Goal: Task Accomplishment & Management: Manage account settings

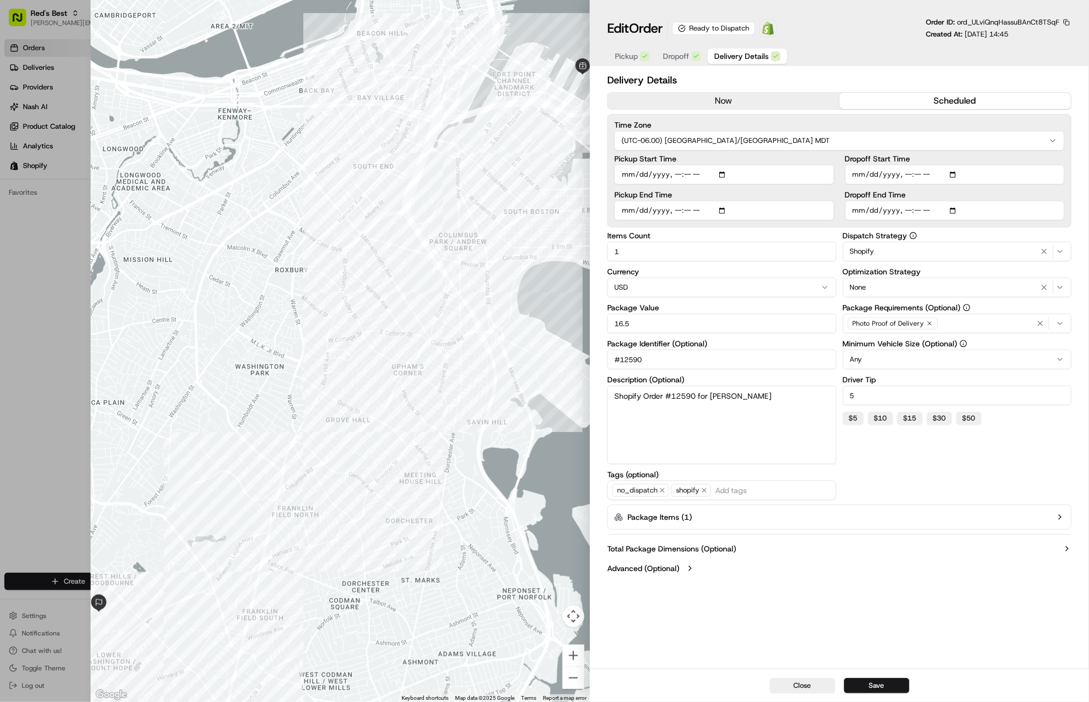
click at [24, 71] on div at bounding box center [544, 351] width 1089 height 702
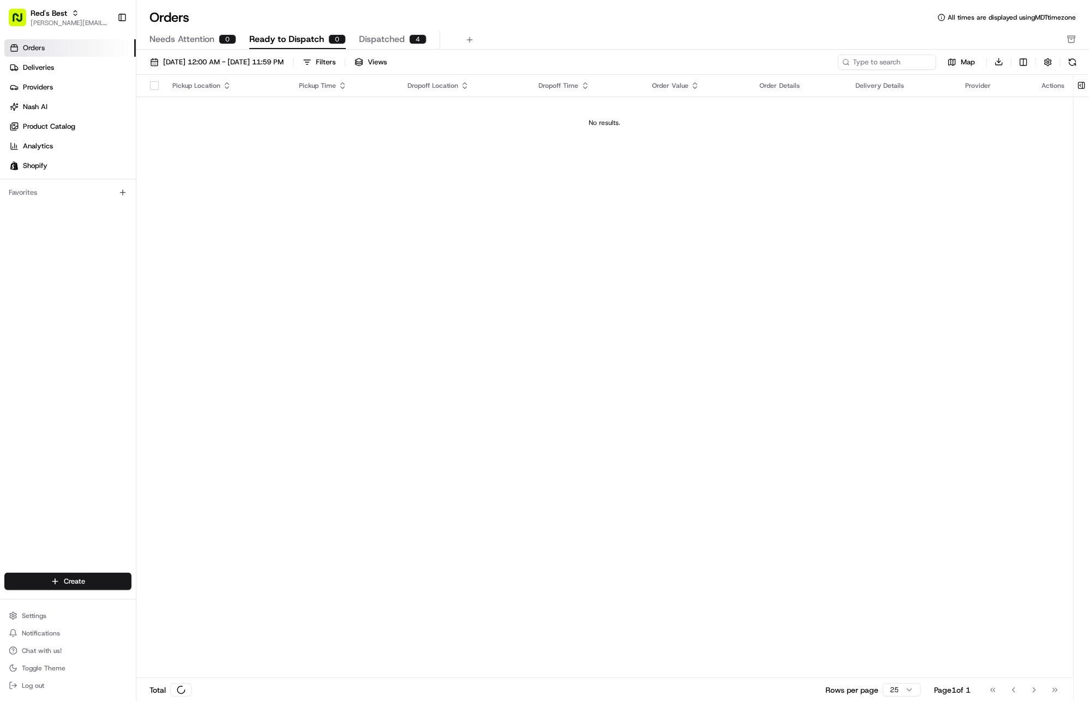
click at [45, 71] on span "Deliveries" at bounding box center [38, 68] width 31 height 10
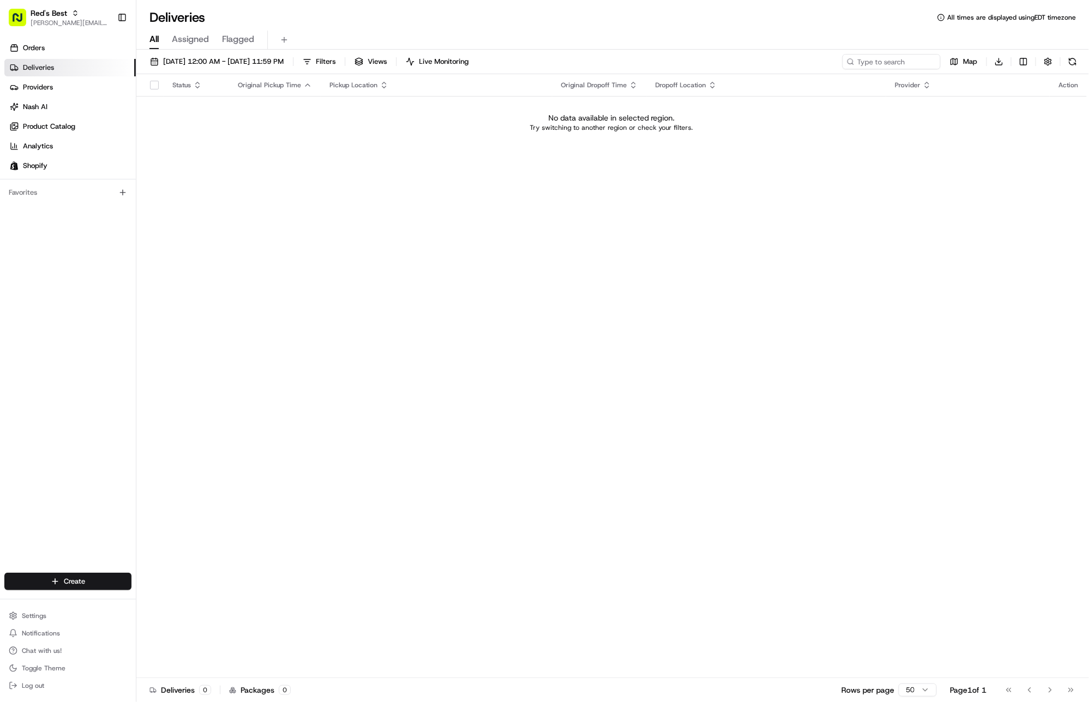
click at [64, 60] on link "Deliveries" at bounding box center [70, 67] width 132 height 17
click at [63, 53] on link "Orders" at bounding box center [70, 47] width 132 height 17
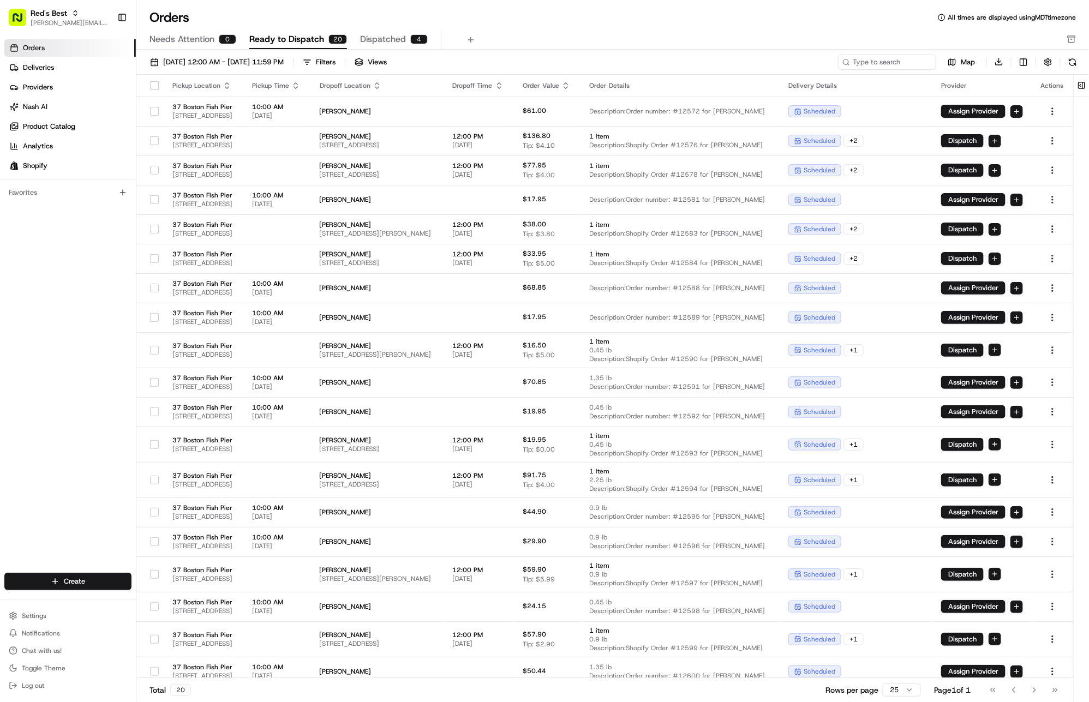
click at [298, 87] on icon "button" at bounding box center [296, 88] width 4 height 2
click at [351, 99] on button "Pickup Start Time (Earliest)" at bounding box center [355, 98] width 100 height 13
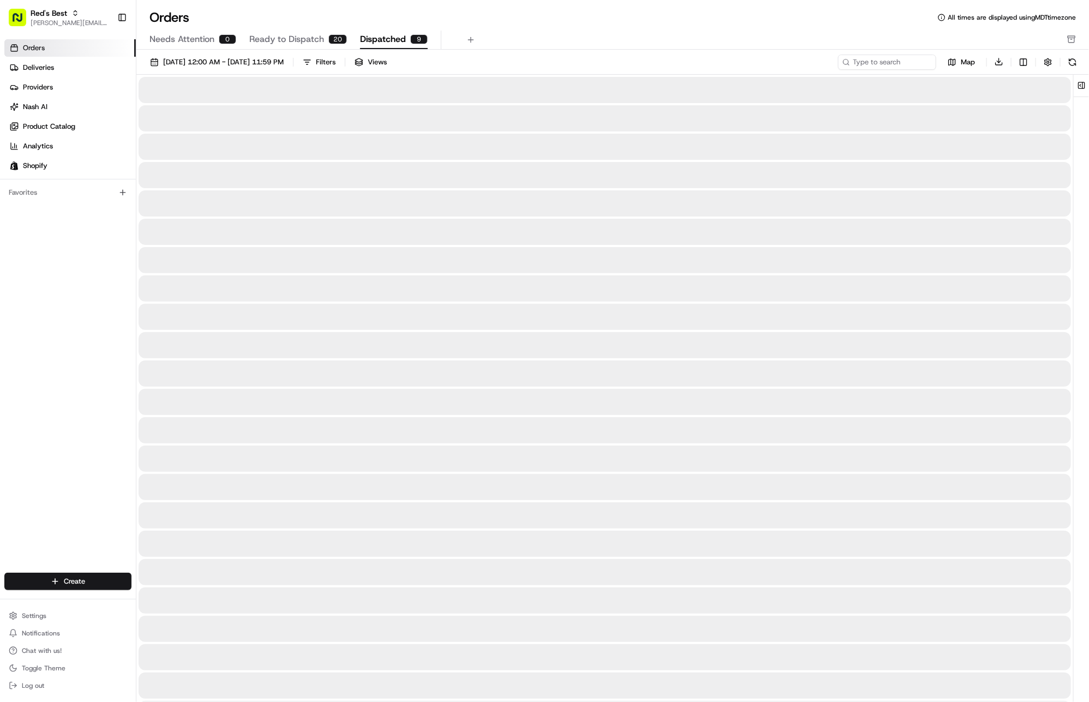
click at [372, 37] on span "Dispatched" at bounding box center [383, 39] width 46 height 13
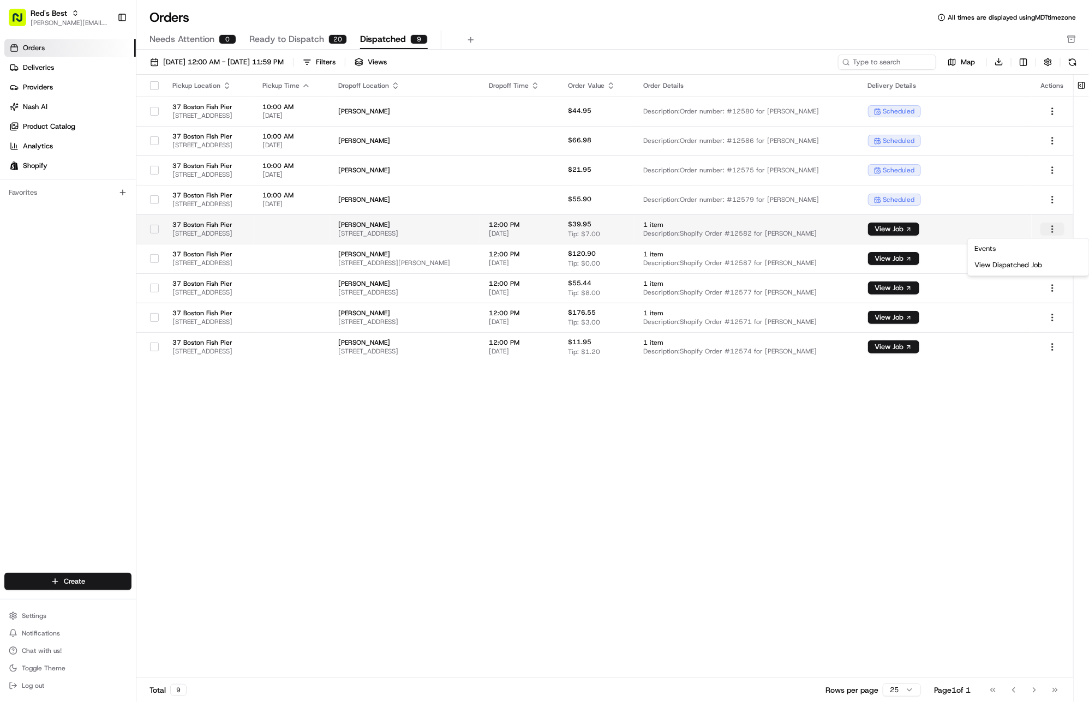
click at [1051, 223] on html "Red's Best [EMAIL_ADDRESS][DOMAIN_NAME] Toggle Sidebar Orders Deliveries Provid…" at bounding box center [544, 351] width 1089 height 702
drag, startPoint x: 646, startPoint y: 230, endPoint x: 617, endPoint y: 229, distance: 28.9
click at [645, 230] on html "Red's Best [EMAIL_ADDRESS][DOMAIN_NAME] Toggle Sidebar Orders Deliveries Provid…" at bounding box center [544, 351] width 1089 height 702
click at [551, 229] on span "[DATE]" at bounding box center [520, 233] width 62 height 9
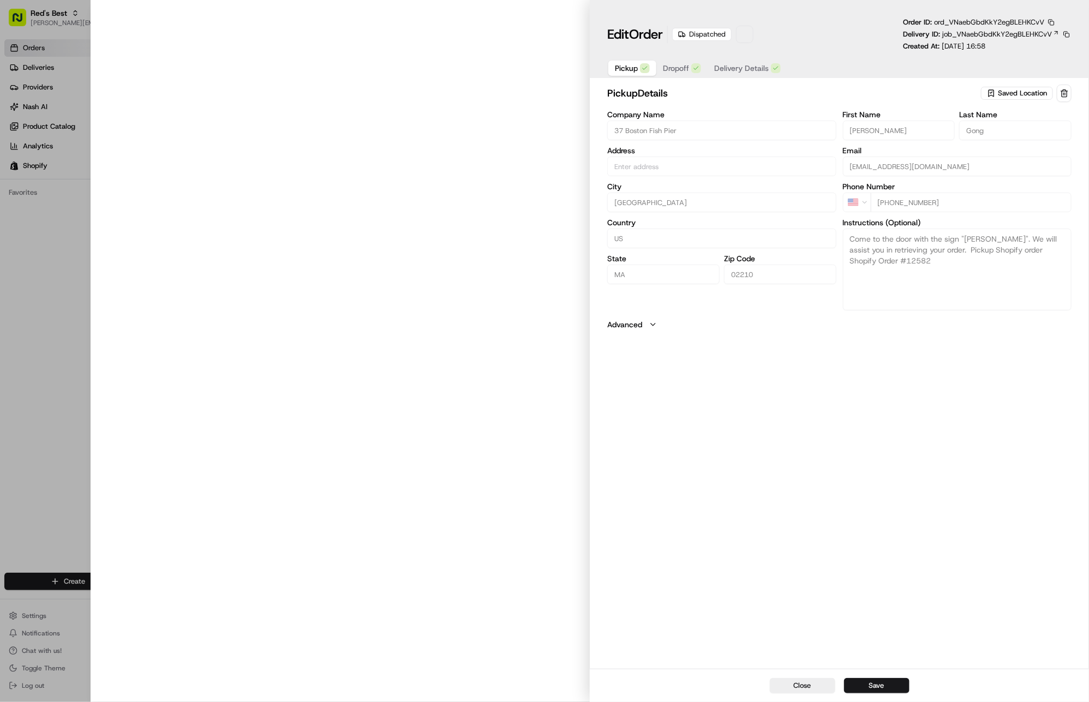
type input "[STREET_ADDRESS]"
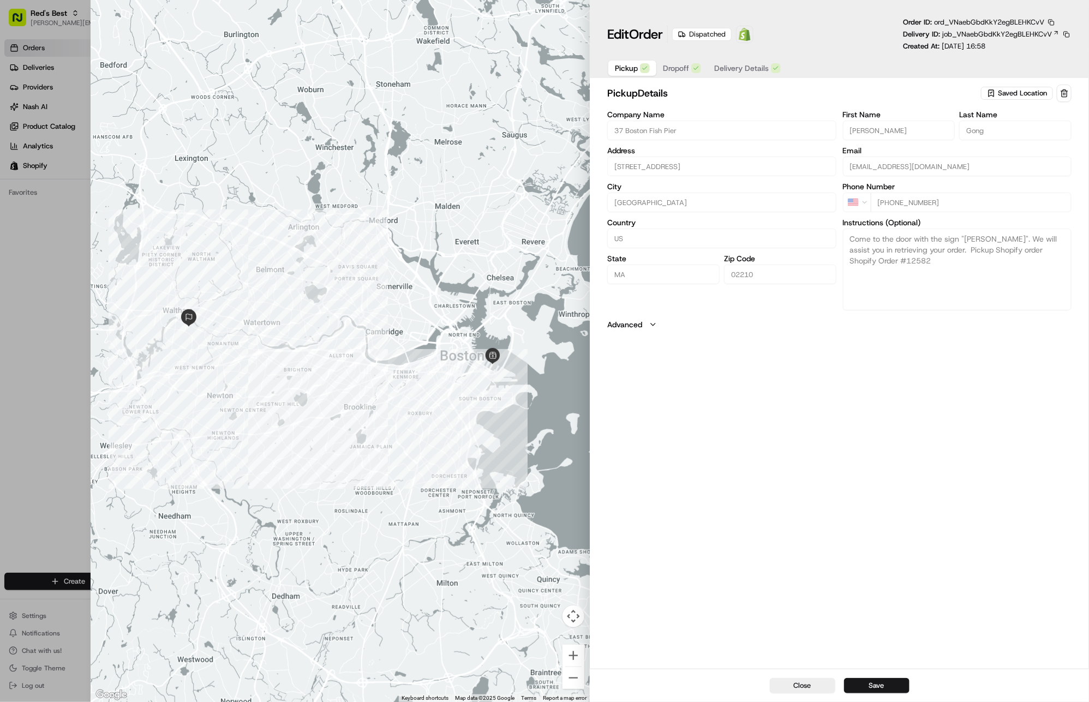
click at [736, 64] on span "Delivery Details" at bounding box center [741, 68] width 55 height 11
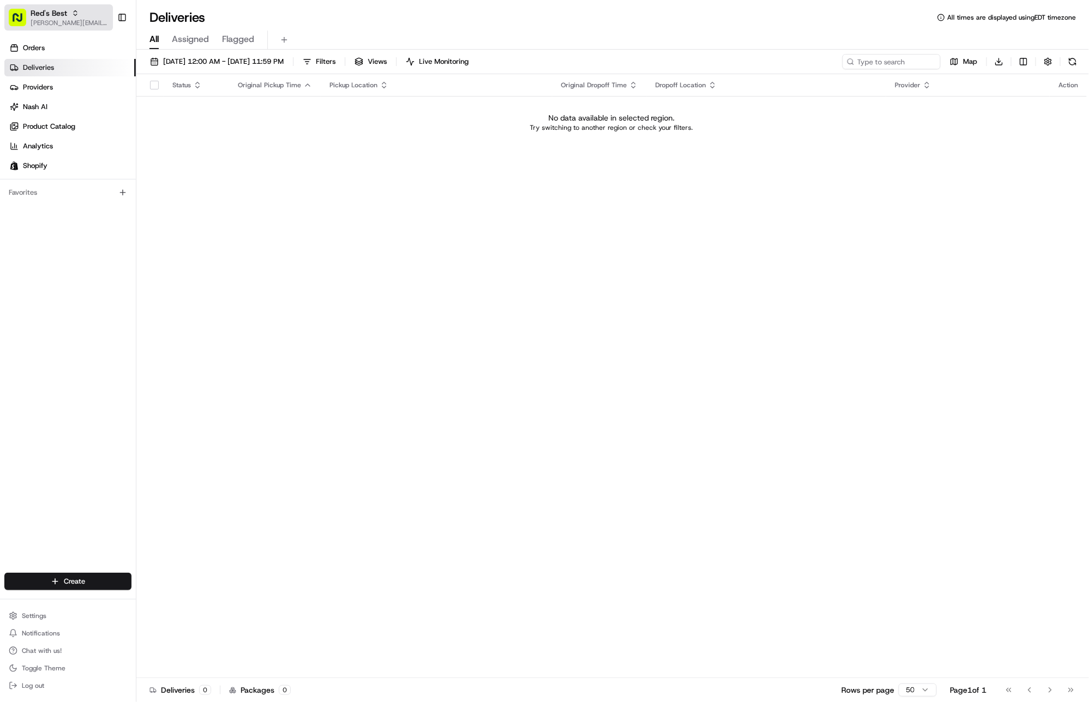
click at [55, 22] on span "[PERSON_NAME][EMAIL_ADDRESS][DOMAIN_NAME]" at bounding box center [70, 23] width 78 height 9
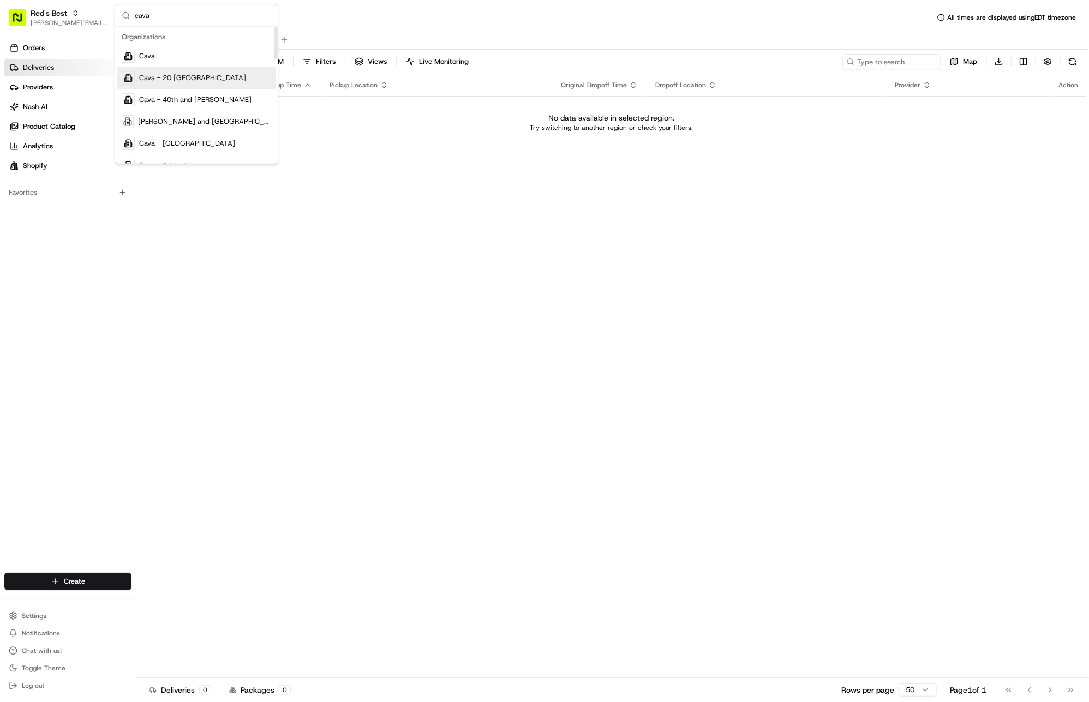
type input "cava"
drag, startPoint x: 197, startPoint y: 63, endPoint x: 178, endPoint y: 67, distance: 18.9
click at [197, 63] on div "Cava" at bounding box center [196, 57] width 158 height 22
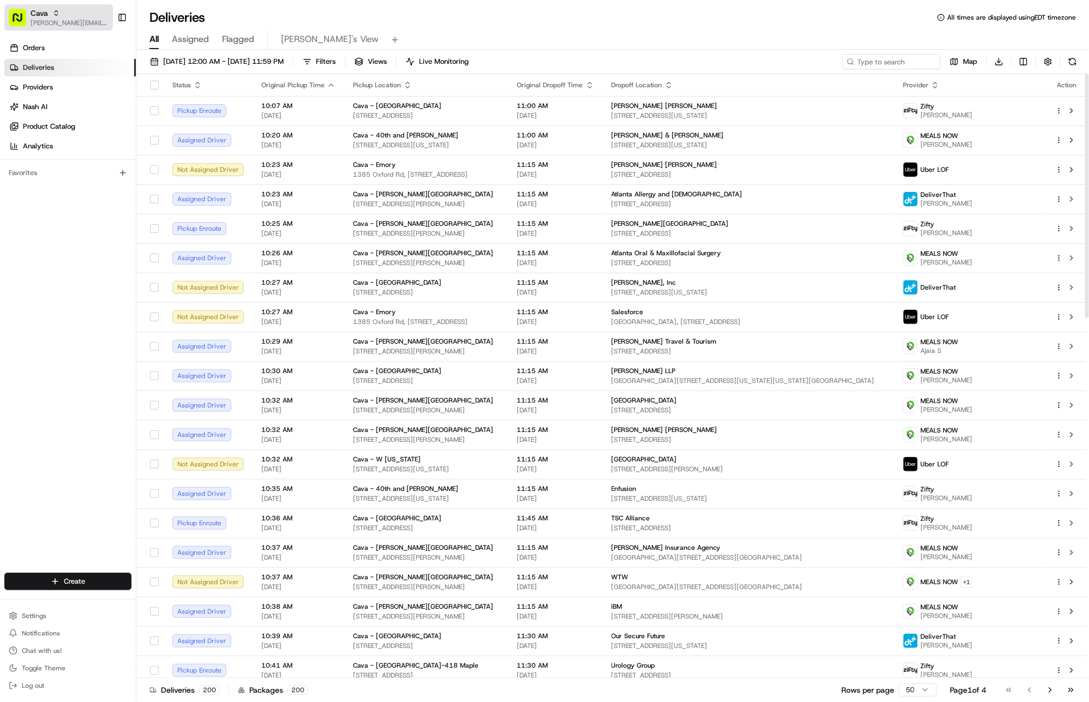
click at [75, 19] on span "[PERSON_NAME][EMAIL_ADDRESS][DOMAIN_NAME]" at bounding box center [70, 23] width 78 height 9
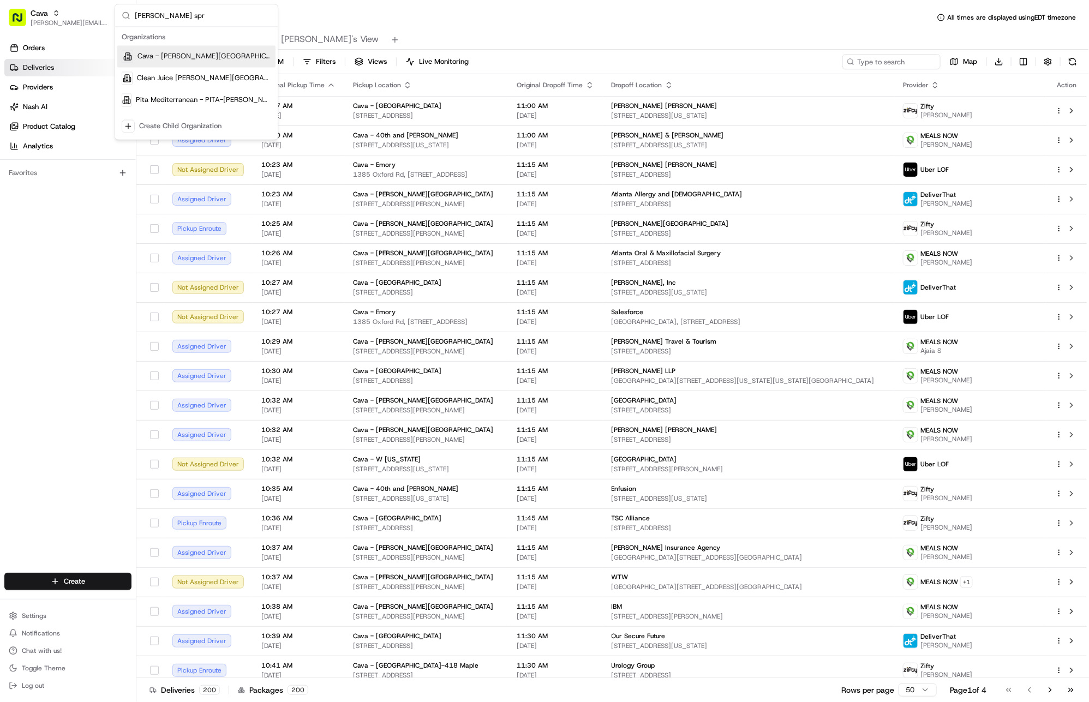
type input "sandy spr"
click at [230, 56] on div "Cava - Sandy Springs" at bounding box center [196, 57] width 158 height 22
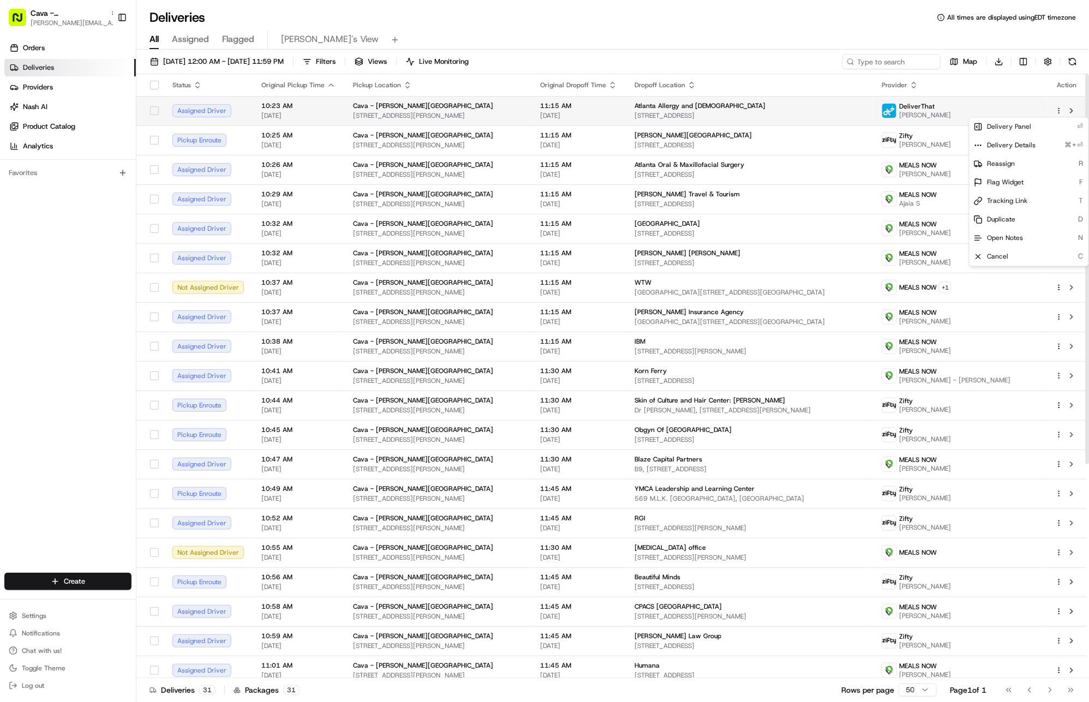
click at [1060, 110] on html "Cava - Sandy Springs gabrielle@usenash.com Toggle Sidebar Orders Deliveries Pro…" at bounding box center [544, 351] width 1089 height 702
click at [1045, 127] on div "Delivery Panel ⏎" at bounding box center [1029, 127] width 119 height 19
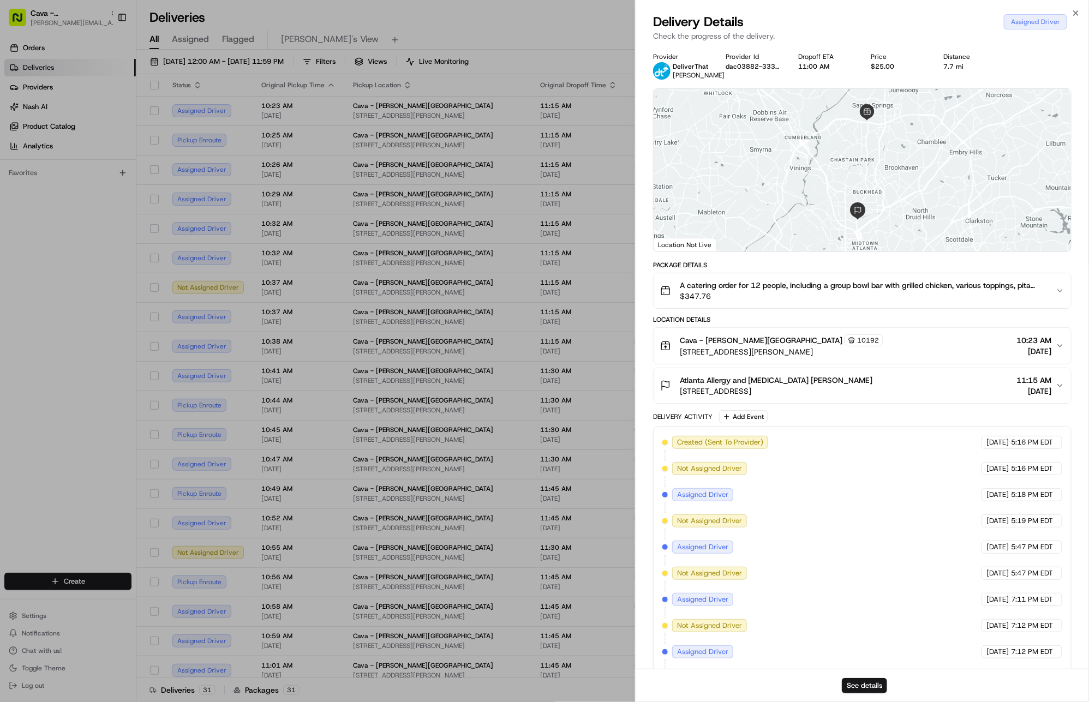
click at [904, 396] on div "Atlanta Allergy and Asthma Katie Hall 2045 Peachtree Rd NE, Atlanta, GA 30305, …" at bounding box center [858, 386] width 396 height 22
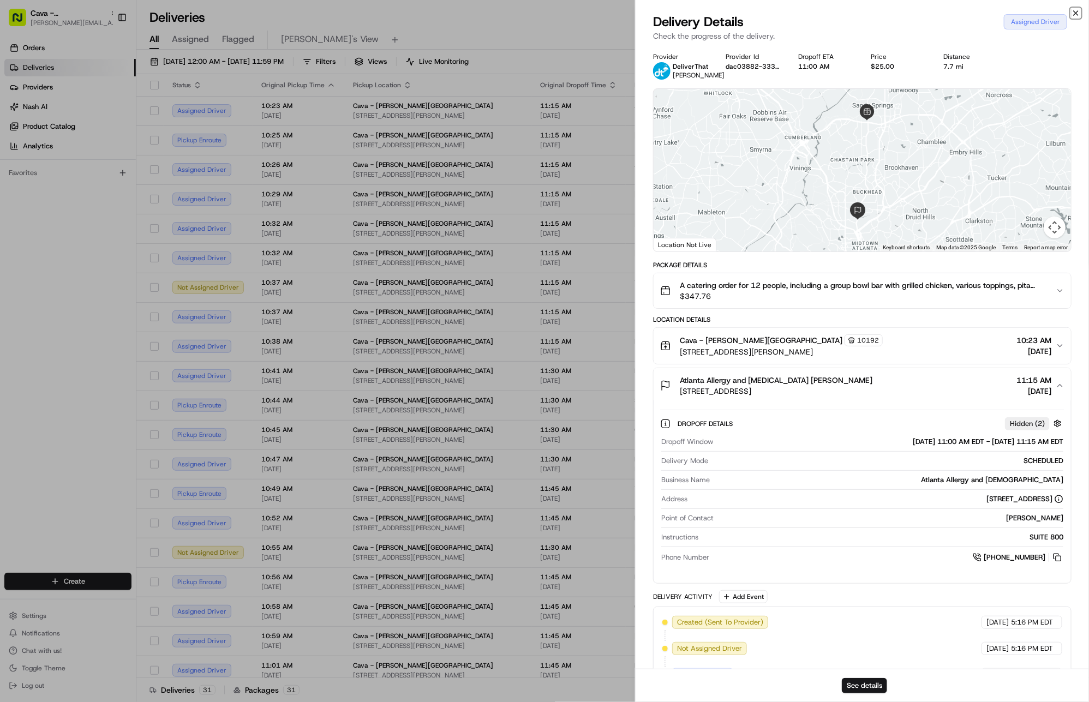
click at [1075, 13] on icon "button" at bounding box center [1076, 13] width 9 height 9
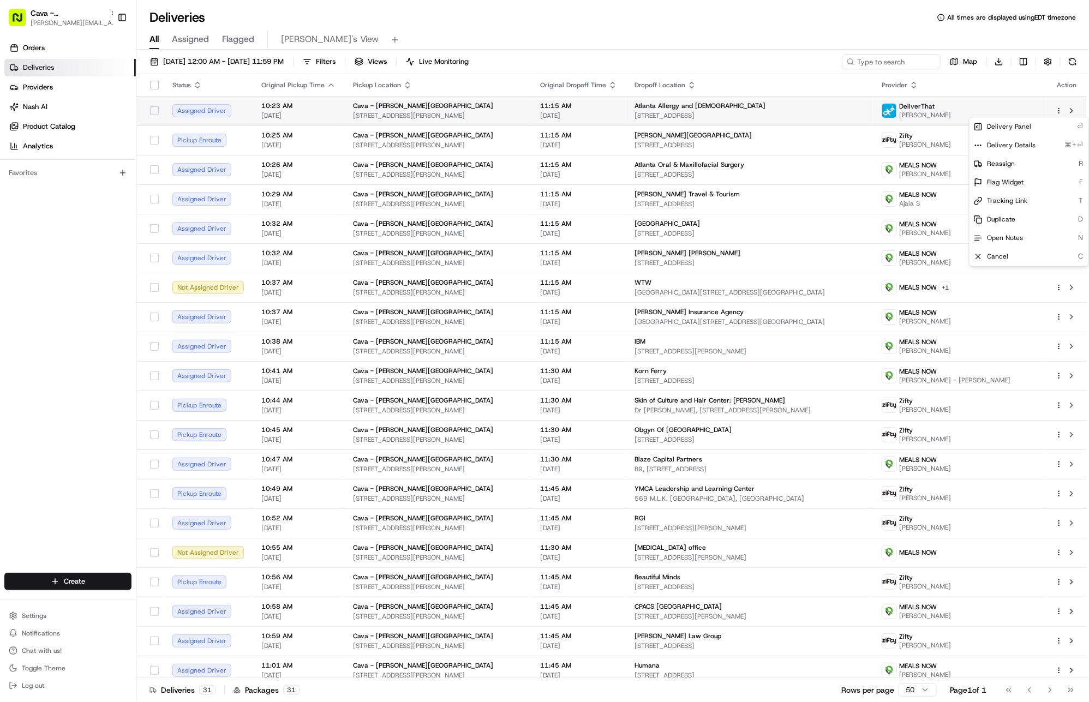
drag, startPoint x: 906, startPoint y: 28, endPoint x: 984, endPoint y: 109, distance: 112.3
click at [906, 28] on div "All Assigned Flagged Gabby's View" at bounding box center [612, 37] width 953 height 23
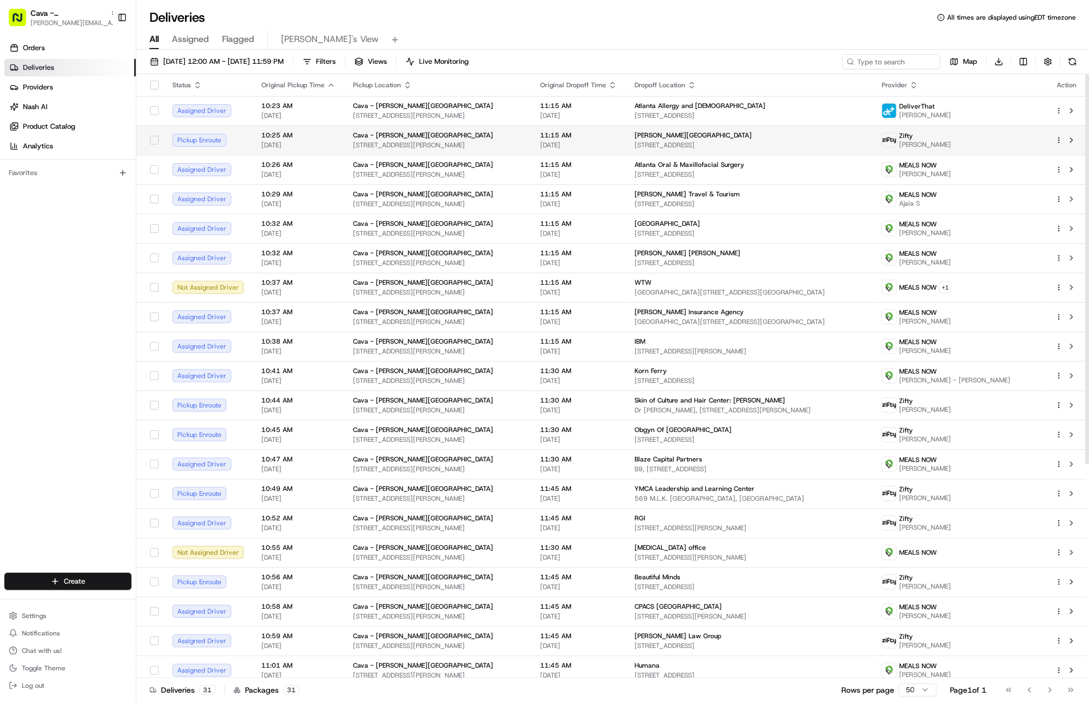
click at [1059, 141] on html "Cava - Sandy Springs gabrielle@usenash.com Toggle Sidebar Orders Deliveries Pro…" at bounding box center [544, 351] width 1089 height 702
click at [1054, 160] on div "Delivery Panel ⏎" at bounding box center [1029, 156] width 119 height 19
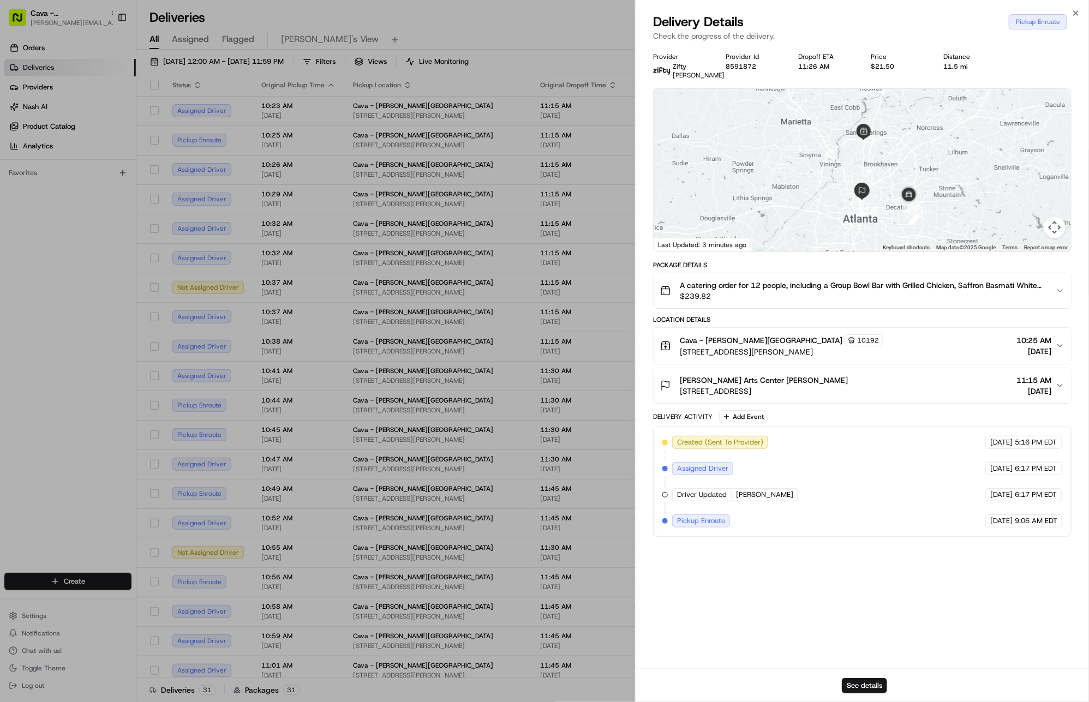
click at [962, 387] on div "Woodruff Arts Center Jackie Williams 1280 Peachtree Rd NE, Atlanta, GA 30309, U…" at bounding box center [858, 386] width 396 height 22
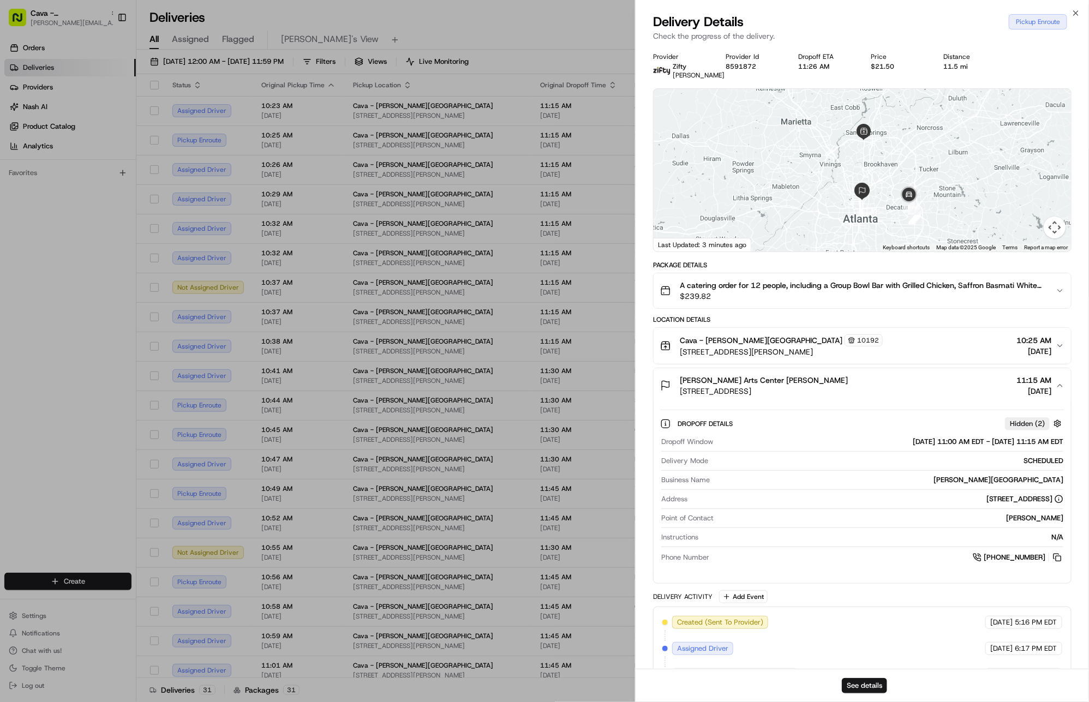
click at [962, 387] on div "Woodruff Arts Center Jackie Williams 1280 Peachtree Rd NE, Atlanta, GA 30309, U…" at bounding box center [858, 386] width 396 height 22
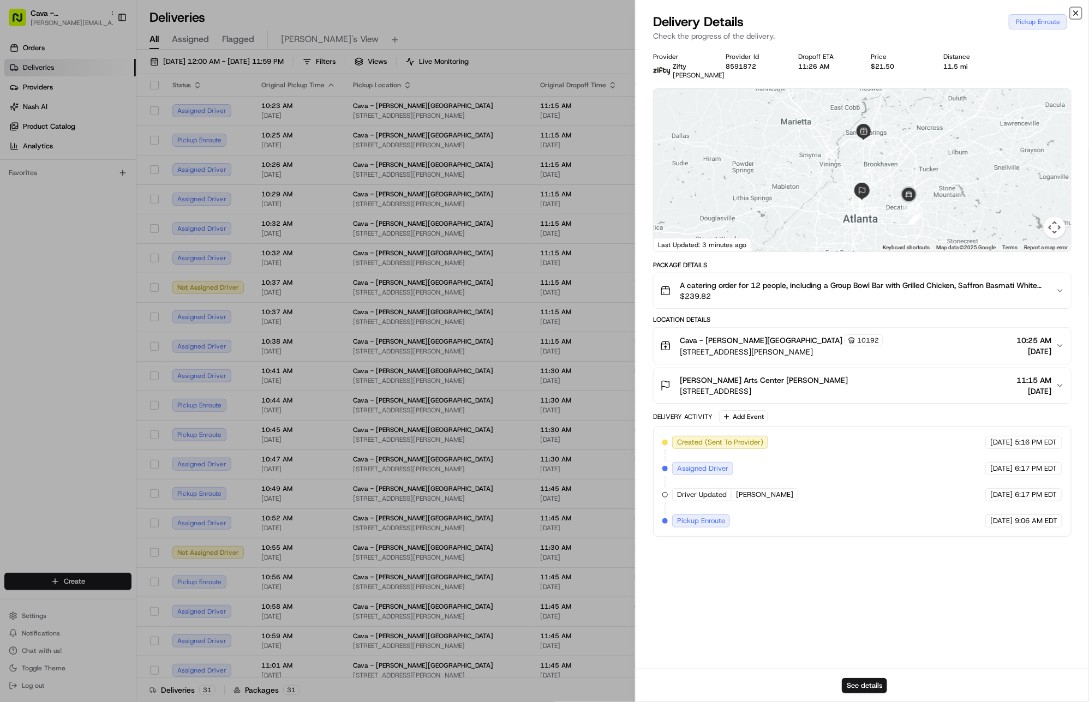
click at [1078, 13] on icon "button" at bounding box center [1076, 13] width 9 height 9
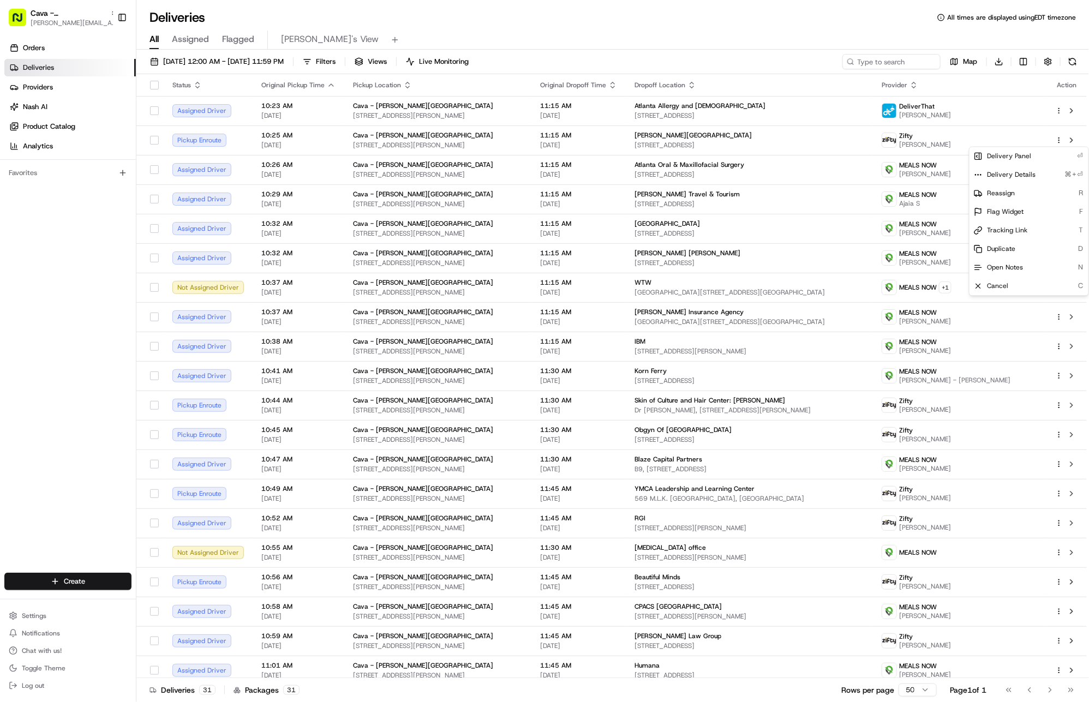
click at [872, 40] on div "All Assigned Flagged Gabby's View" at bounding box center [612, 40] width 953 height 19
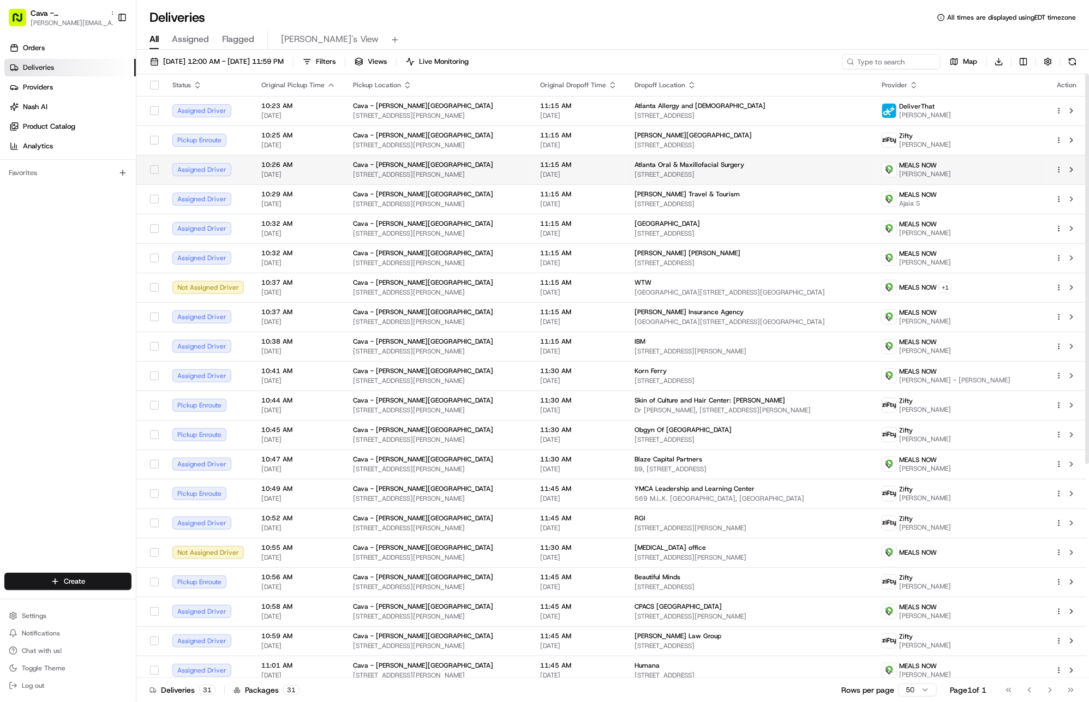
click at [1062, 170] on html "Cava - Sandy Springs gabrielle@usenash.com Toggle Sidebar Orders Deliveries Pro…" at bounding box center [544, 351] width 1089 height 702
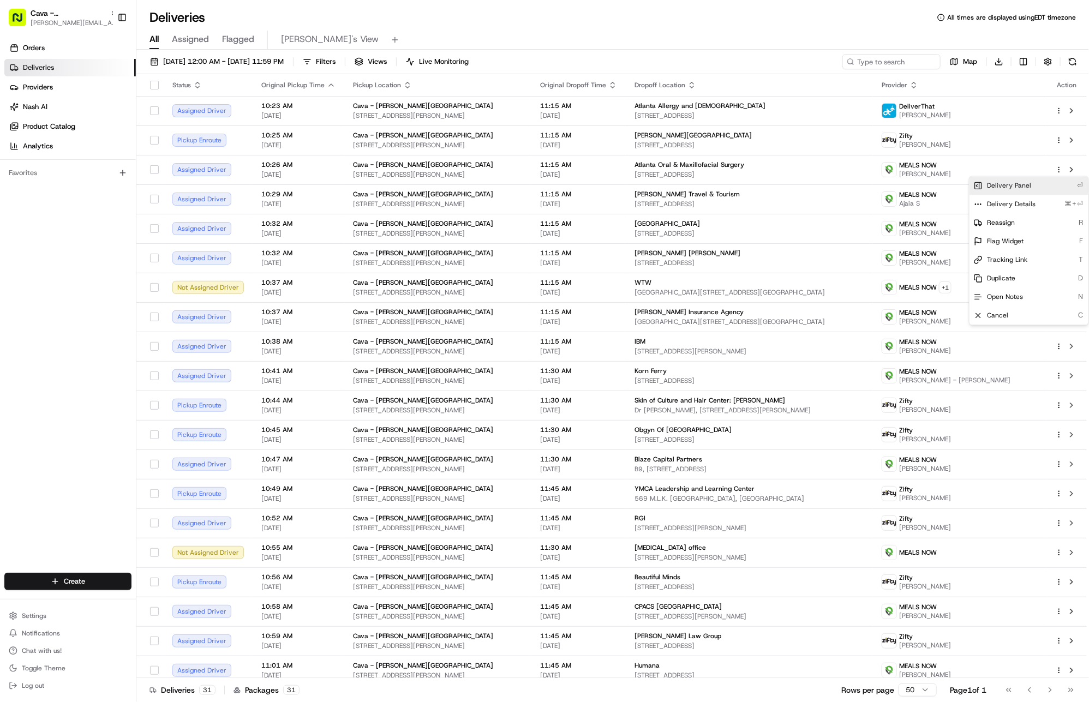
click at [1047, 193] on div "Delivery Panel ⏎" at bounding box center [1029, 186] width 119 height 19
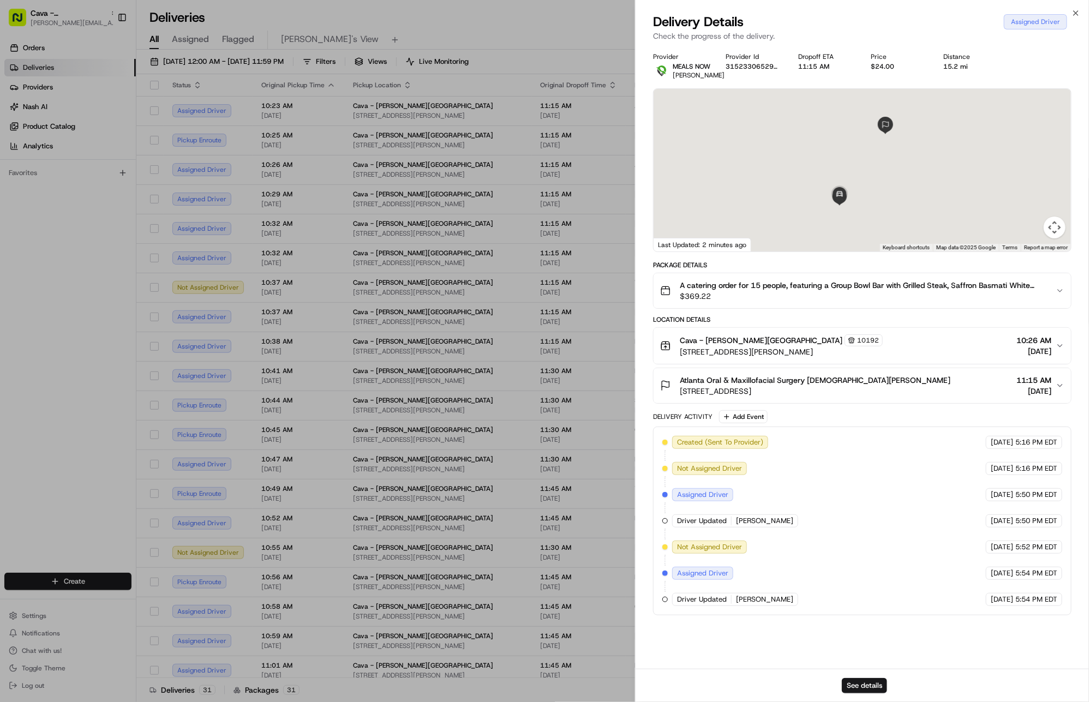
click at [917, 384] on div "Atlanta Oral & Maxillofacial Surgery Christian Loetscher 4205 North Point Pkwy,…" at bounding box center [858, 386] width 396 height 22
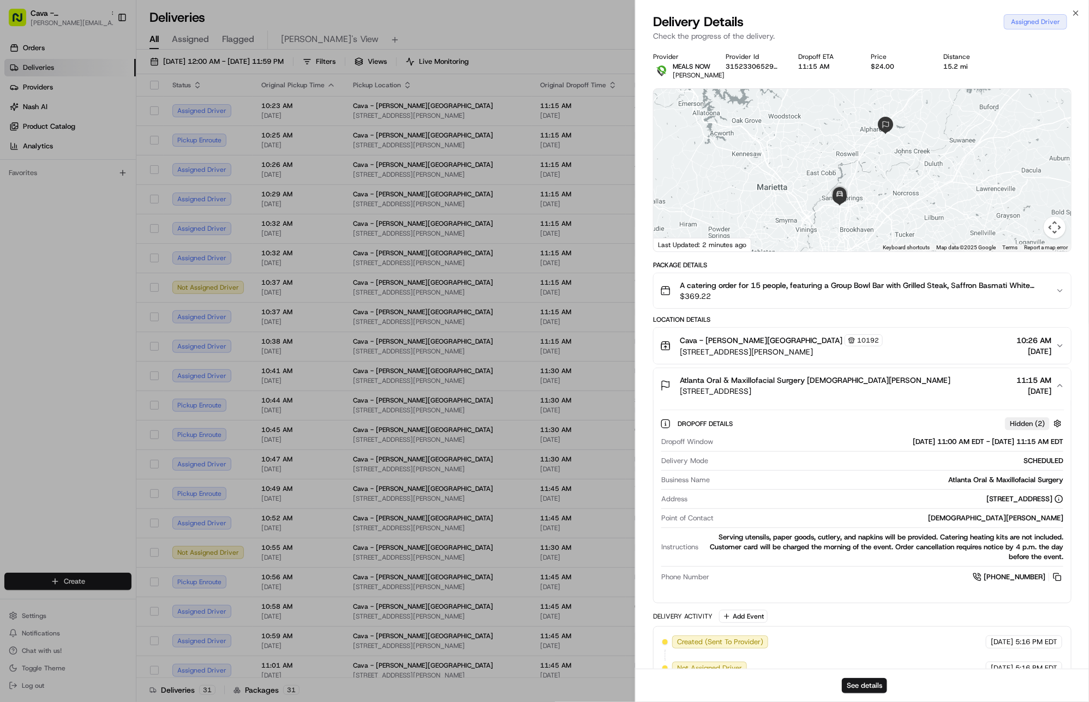
click at [917, 384] on div "Atlanta Oral & Maxillofacial Surgery Christian Loetscher 4205 North Point Pkwy,…" at bounding box center [858, 386] width 396 height 22
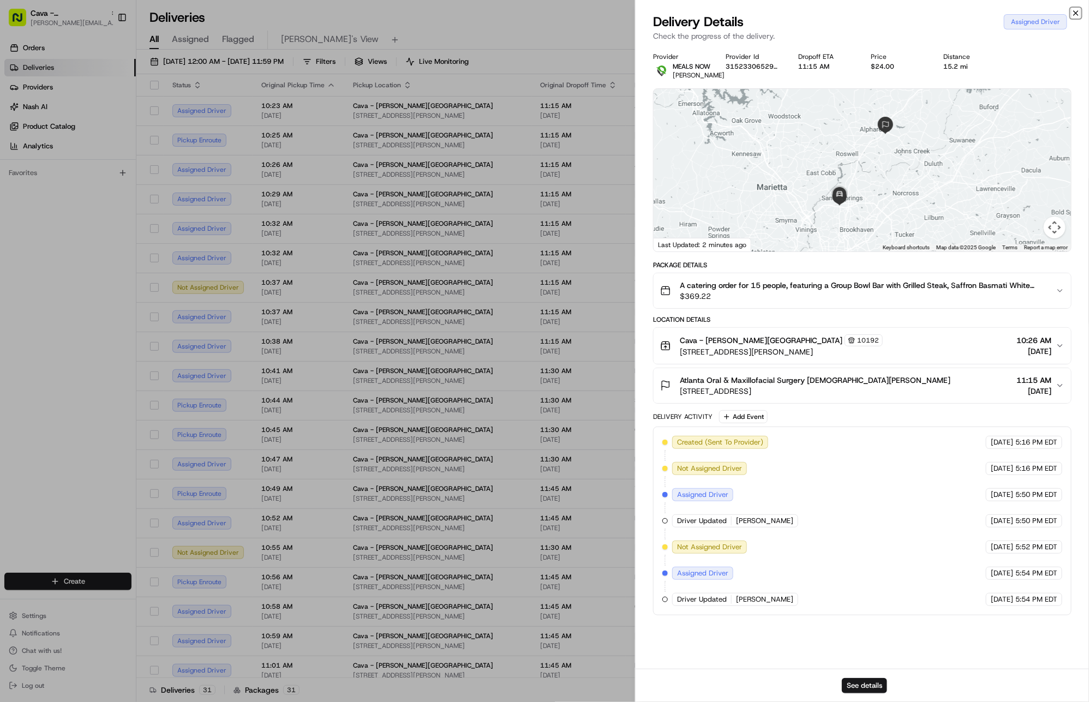
click at [1076, 17] on icon "button" at bounding box center [1076, 13] width 9 height 9
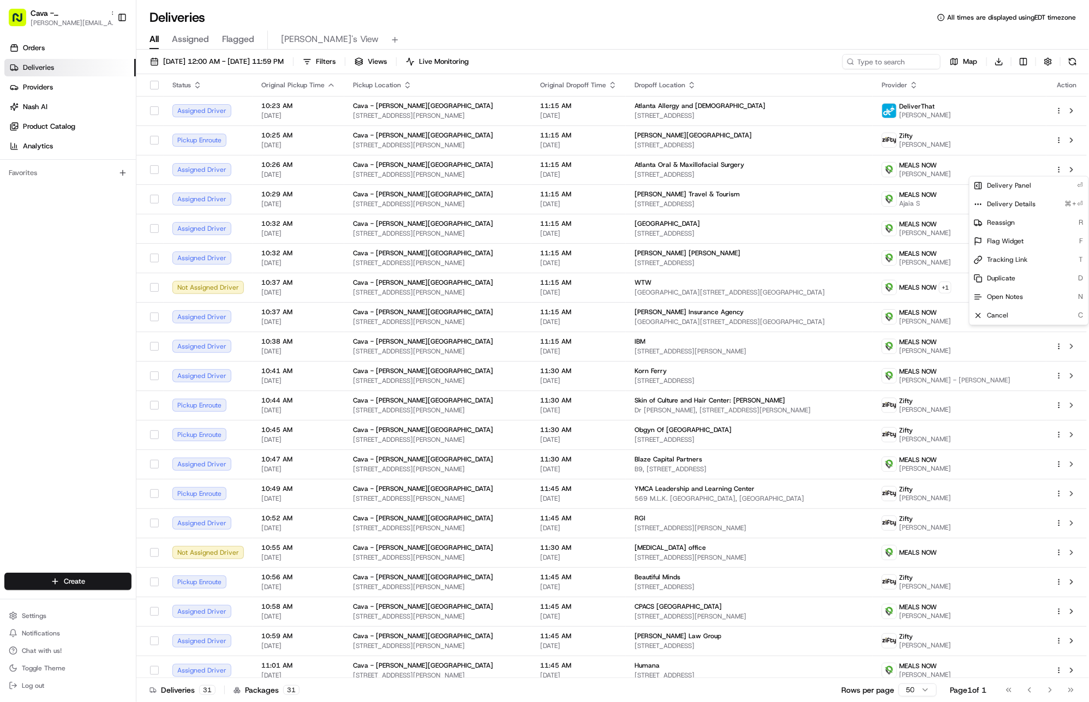
click at [851, 29] on div "All Assigned Flagged Gabby's View" at bounding box center [612, 37] width 953 height 23
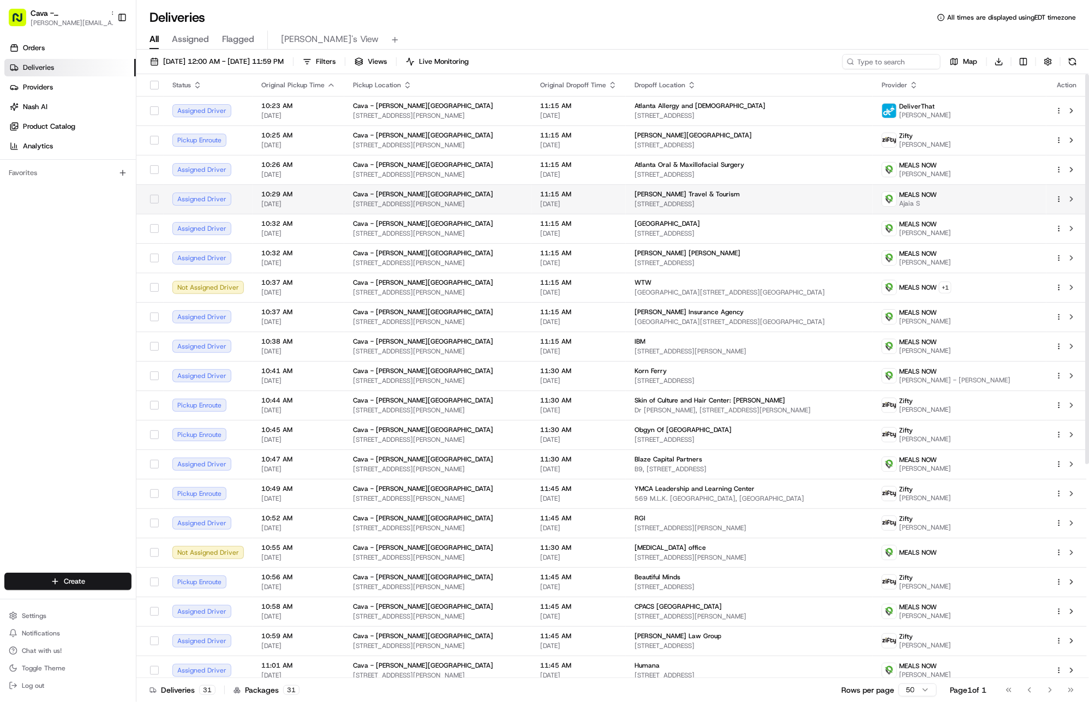
click at [1061, 200] on html "Cava - Sandy Springs gabrielle@usenash.com Toggle Sidebar Orders Deliveries Pro…" at bounding box center [544, 351] width 1089 height 702
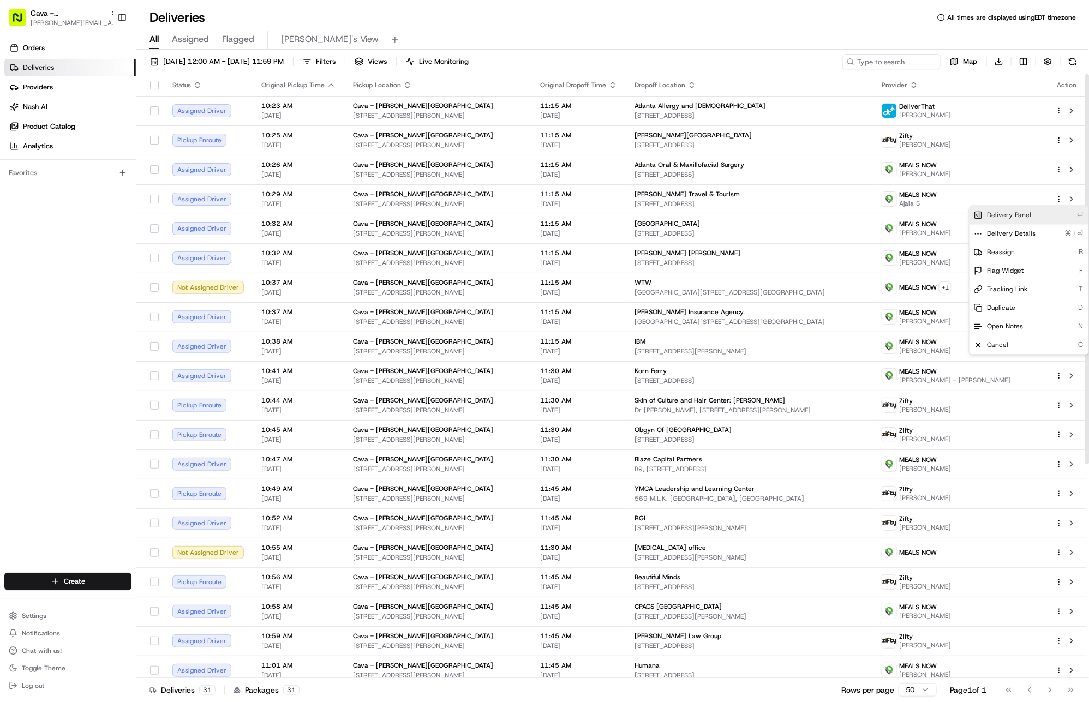
click at [1053, 220] on div "Delivery Panel ⏎" at bounding box center [1029, 215] width 119 height 19
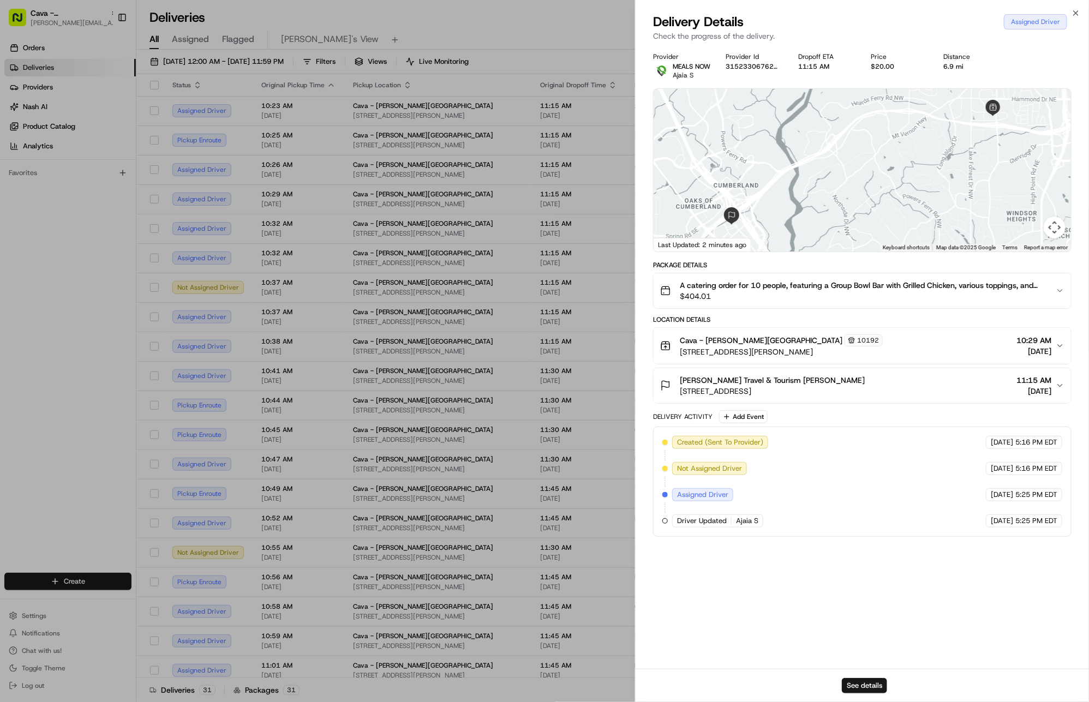
click at [928, 385] on div "Cobb Travel & Tourism Michelle Stone 300 Galleria Pkwy SE #1850, Atlanta, GA 30…" at bounding box center [858, 386] width 396 height 22
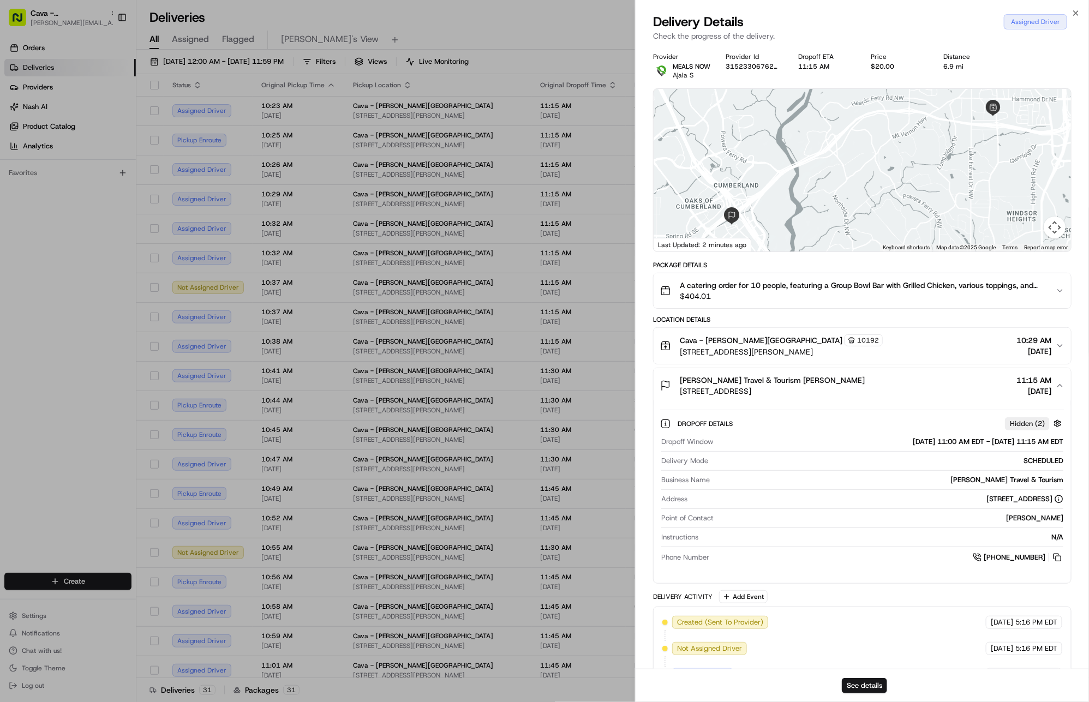
click at [928, 385] on div "Cobb Travel & Tourism Michelle Stone 300 Galleria Pkwy SE #1850, Atlanta, GA 30…" at bounding box center [858, 386] width 396 height 22
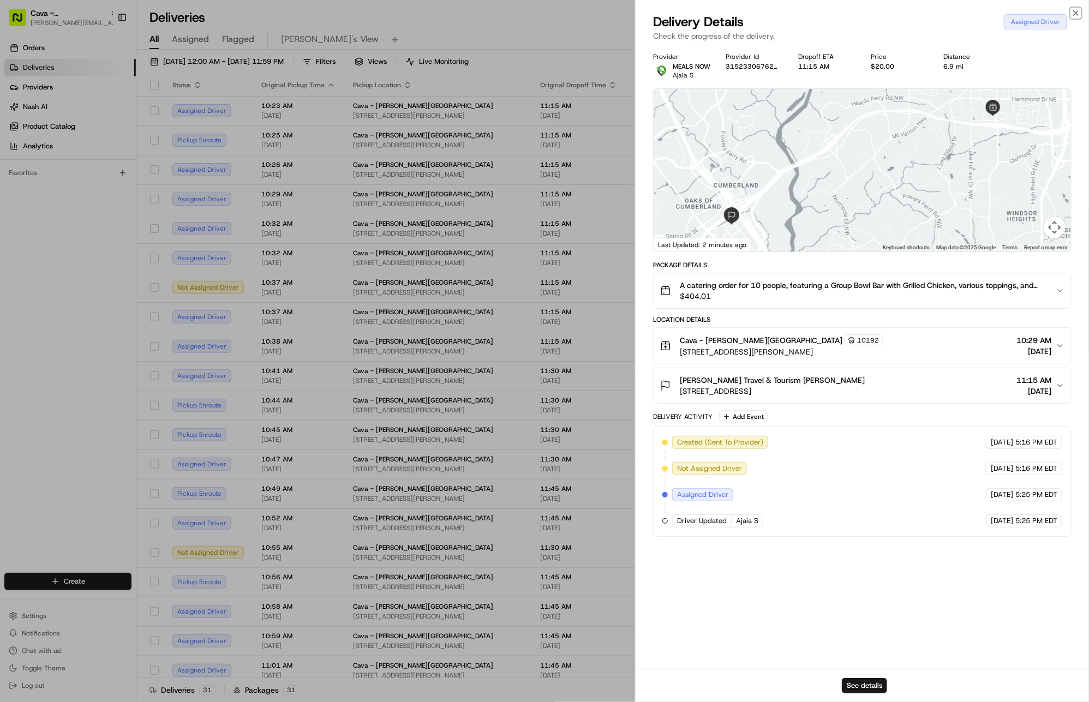
click at [1079, 13] on icon "button" at bounding box center [1076, 13] width 9 height 9
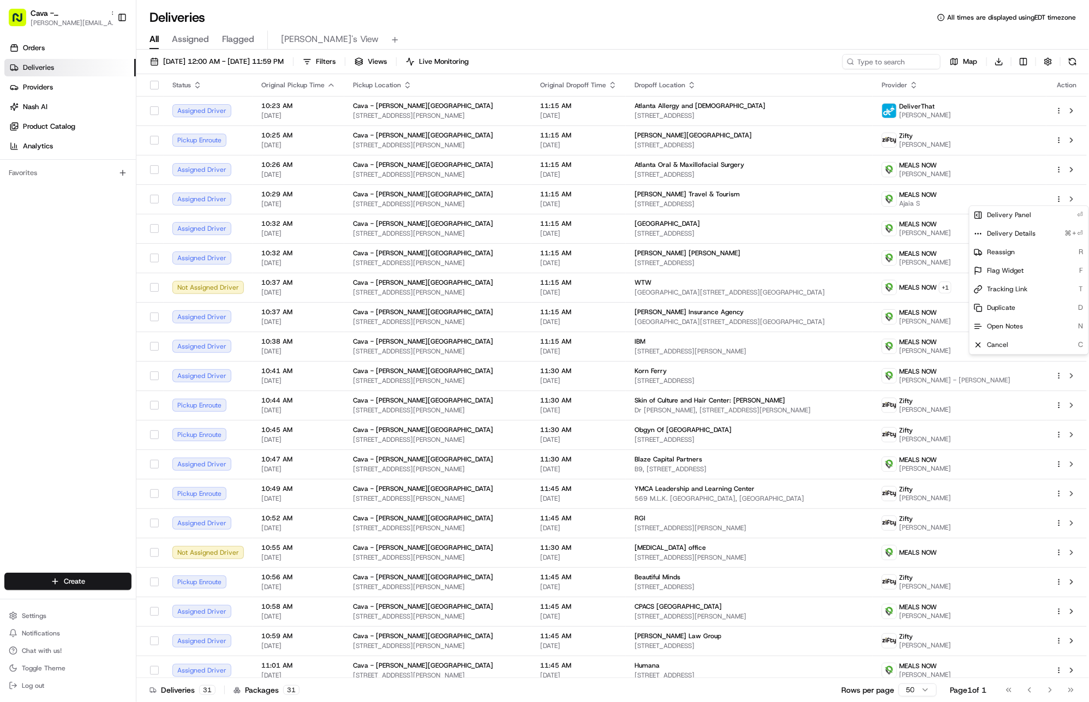
click at [873, 38] on div "All Assigned Flagged Gabby's View" at bounding box center [612, 40] width 953 height 19
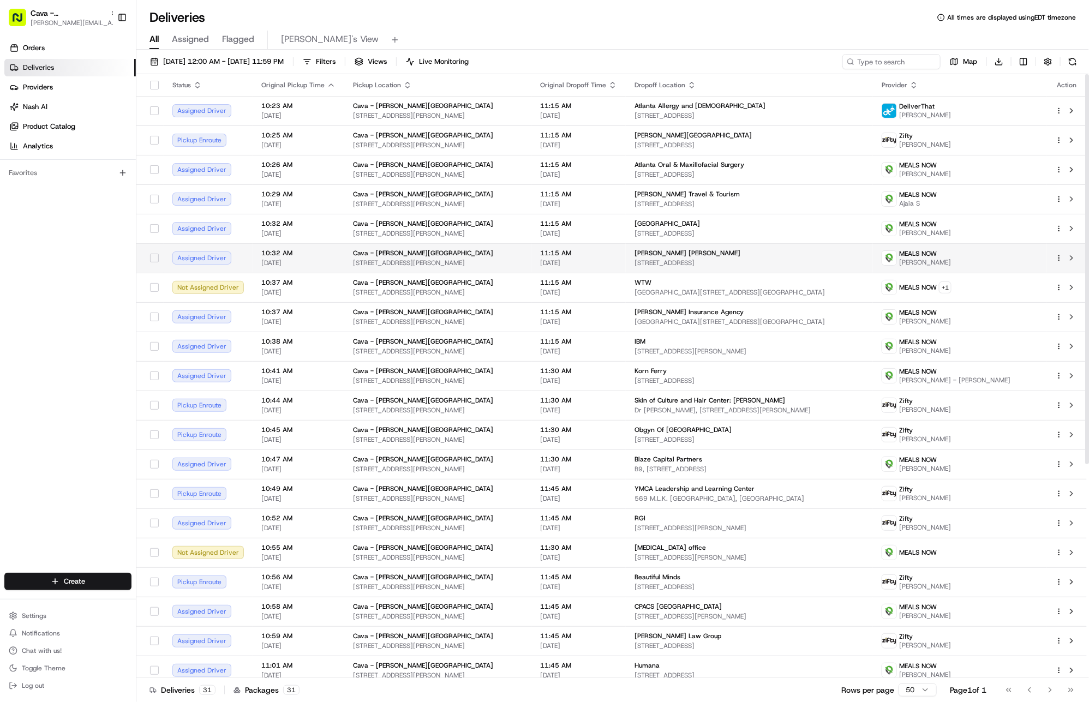
click at [1057, 259] on html "Cava - Sandy Springs gabrielle@usenash.com Toggle Sidebar Orders Deliveries Pro…" at bounding box center [544, 351] width 1089 height 702
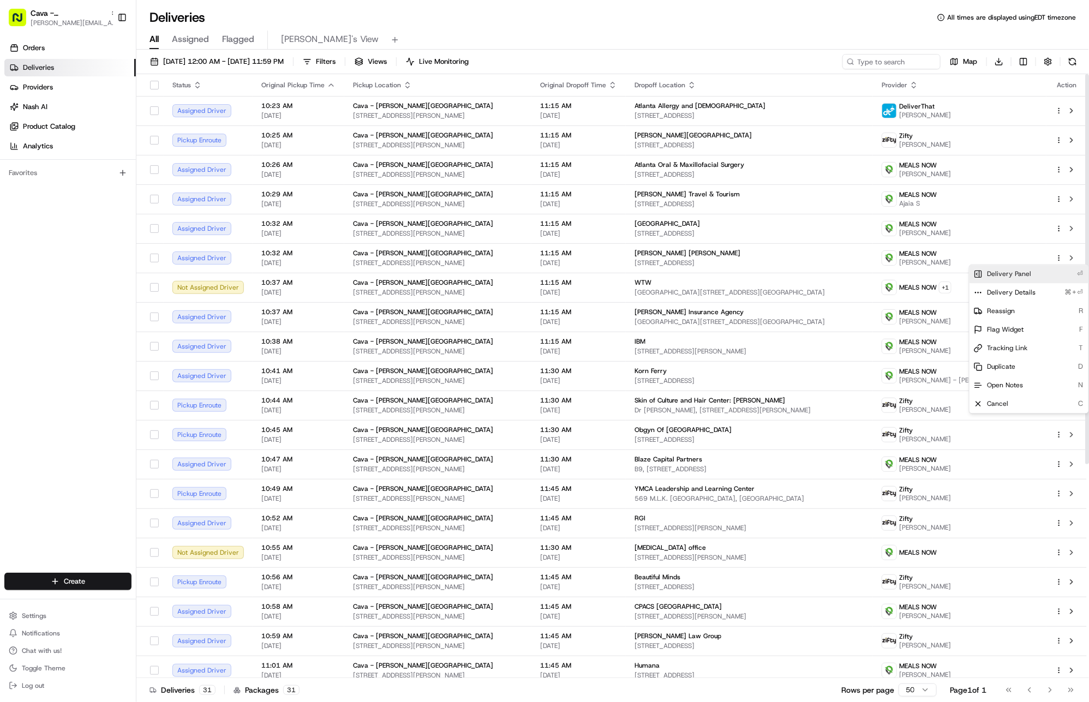
click at [1055, 273] on div "Delivery Panel ⏎" at bounding box center [1029, 274] width 119 height 19
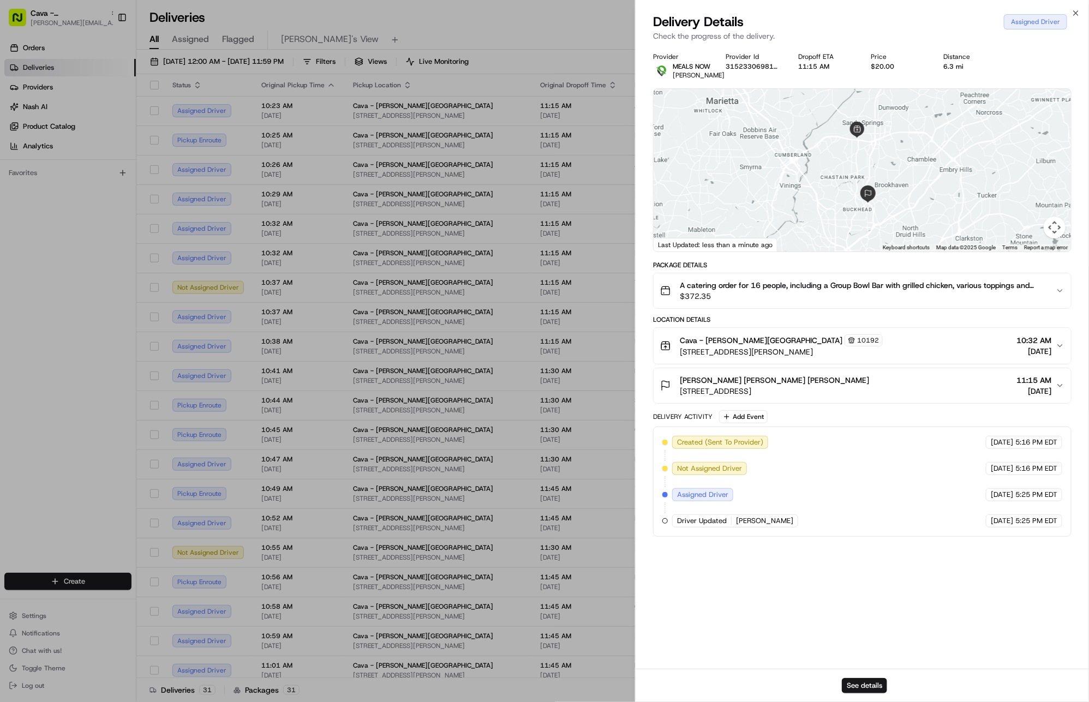
click at [973, 388] on div "Morris Manning Martin Diane Winterich 3343 Peachtree Rd NE #1600, Atlanta, GA 3…" at bounding box center [858, 386] width 396 height 22
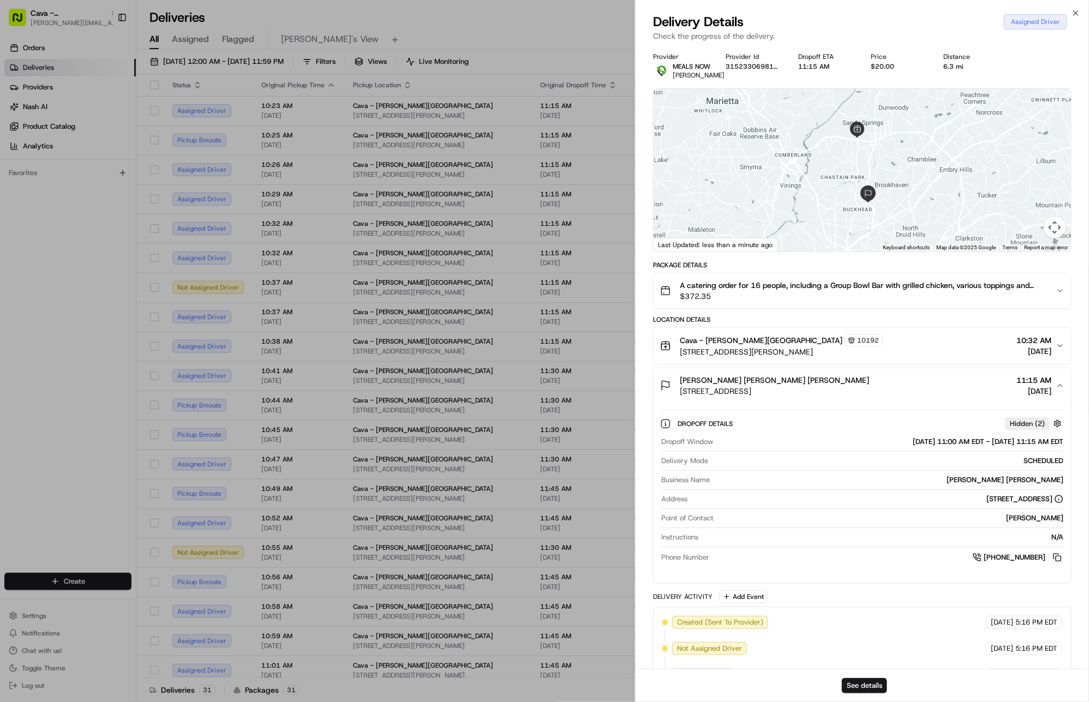
click at [973, 388] on div "Morris Manning Martin Diane Winterich 3343 Peachtree Rd NE #1600, Atlanta, GA 3…" at bounding box center [858, 386] width 396 height 22
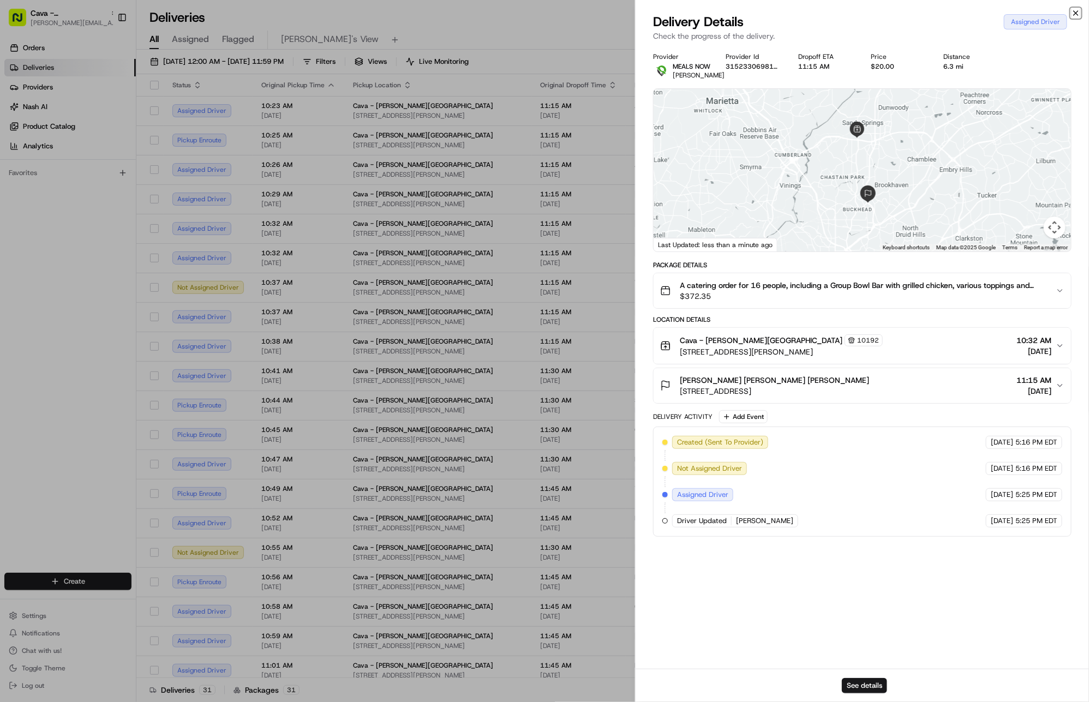
click at [1077, 10] on icon "button" at bounding box center [1076, 13] width 9 height 9
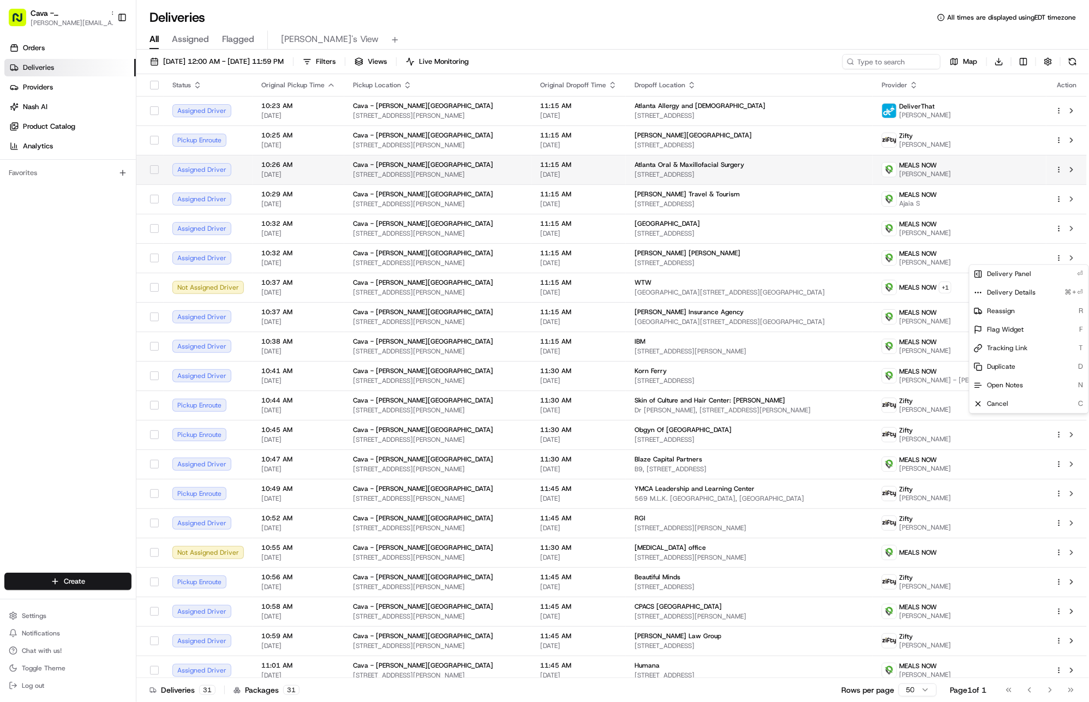
drag, startPoint x: 839, startPoint y: 23, endPoint x: 890, endPoint y: 171, distance: 156.4
click at [839, 23] on div "Deliveries All times are displayed using EDT timezone" at bounding box center [612, 17] width 953 height 17
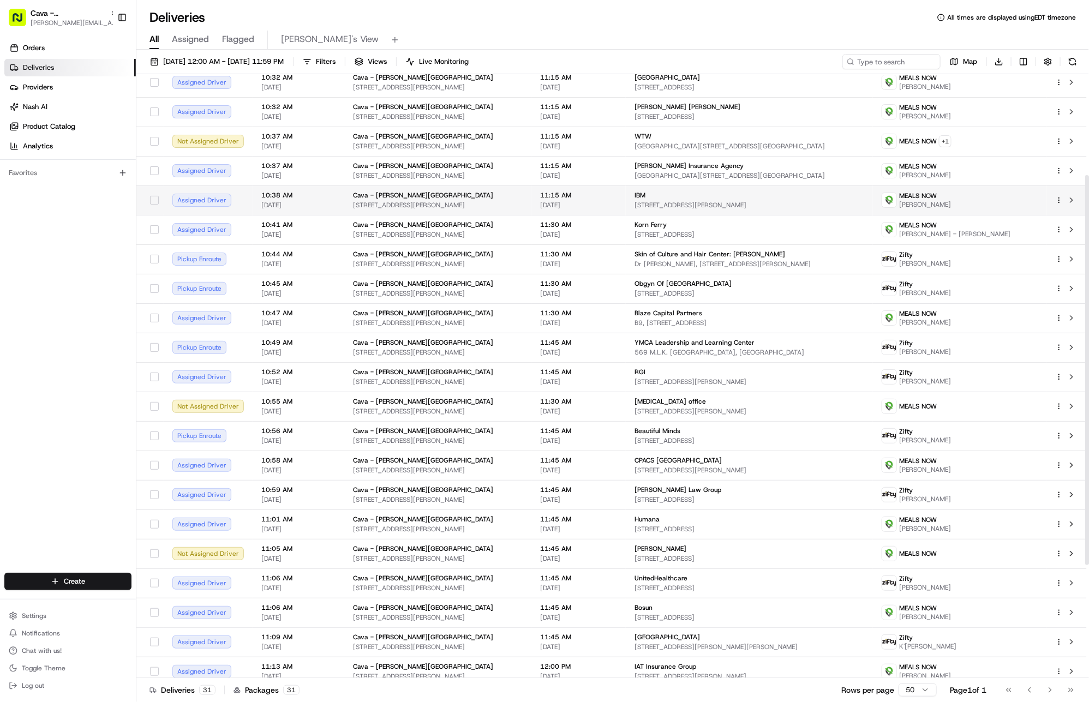
scroll to position [164, 0]
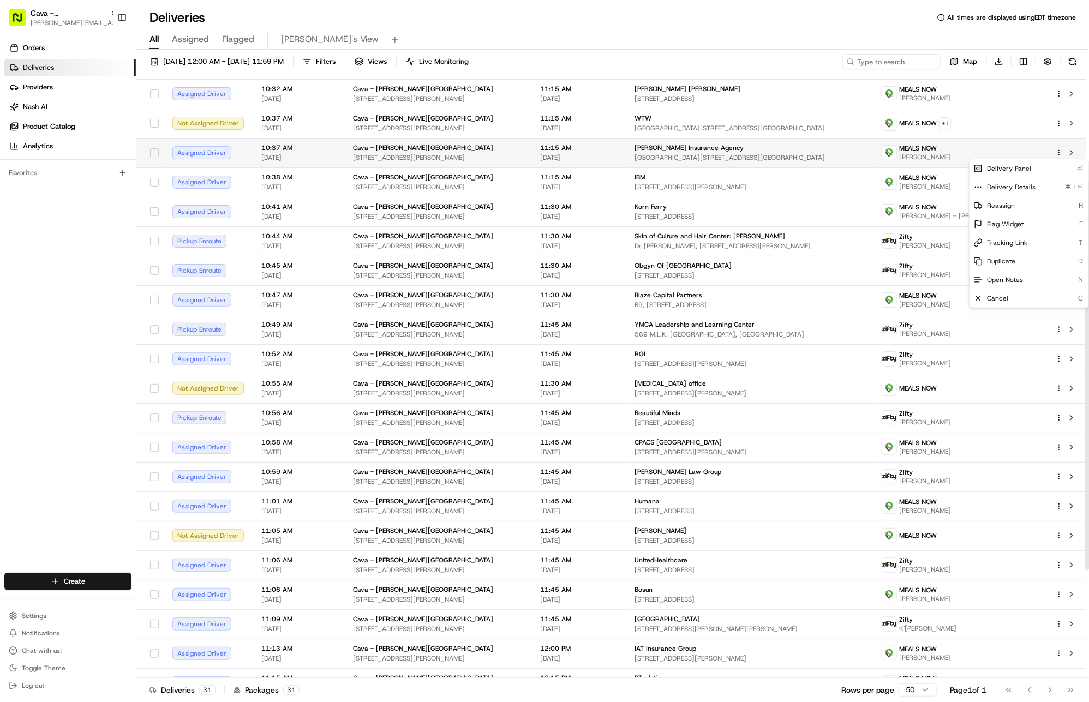
click at [1058, 153] on html "Cava - Sandy Springs gabrielle@usenash.com Toggle Sidebar Orders Deliveries Pro…" at bounding box center [544, 351] width 1089 height 702
click at [1053, 171] on div "Delivery Panel ⏎" at bounding box center [1029, 168] width 119 height 19
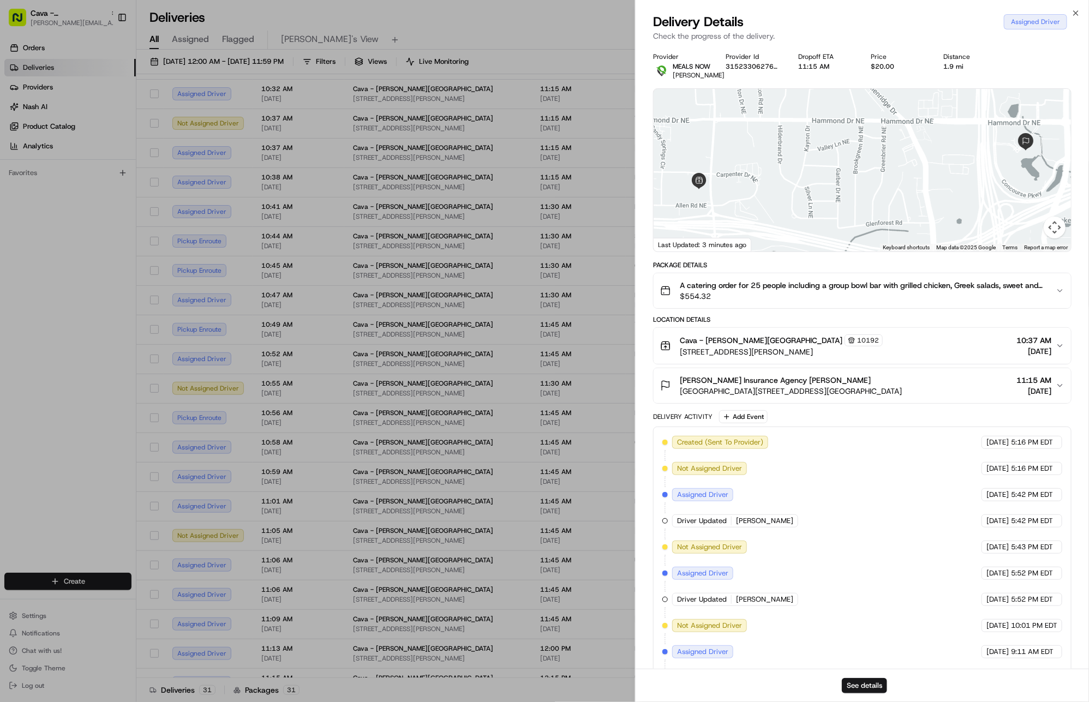
click at [959, 392] on div "Snellings Walters Insurance Agency Laura Delaney The Queen Building, 5 Concours…" at bounding box center [858, 386] width 396 height 22
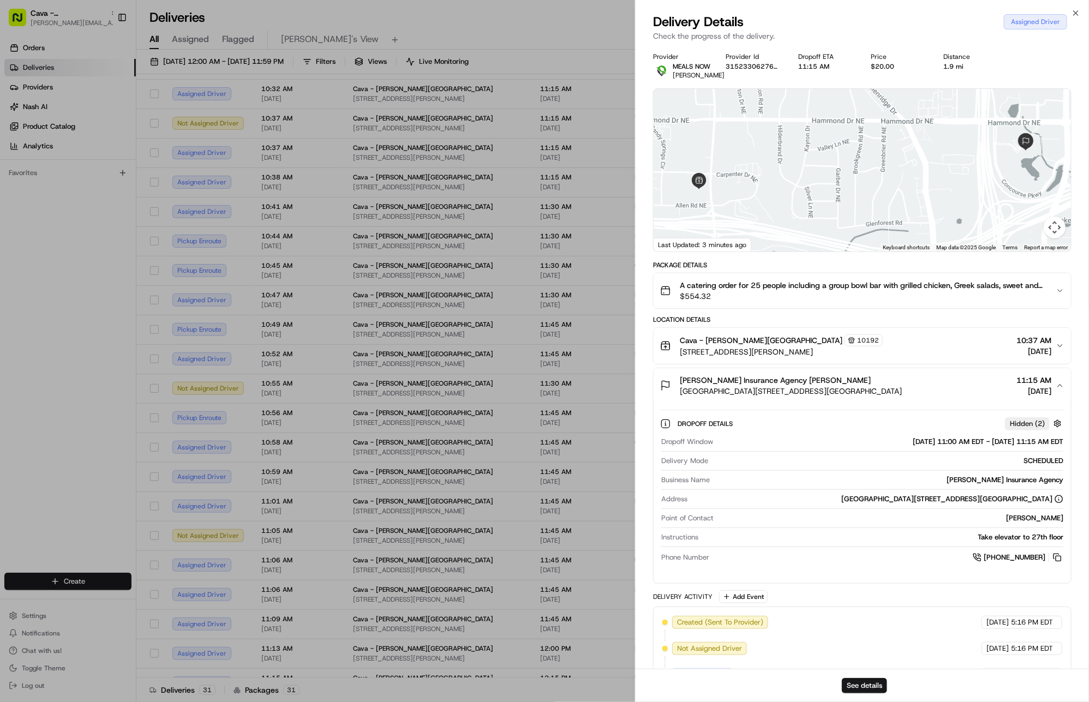
click at [959, 392] on div "Snellings Walters Insurance Agency Laura Delaney The Queen Building, 5 Concours…" at bounding box center [858, 386] width 396 height 22
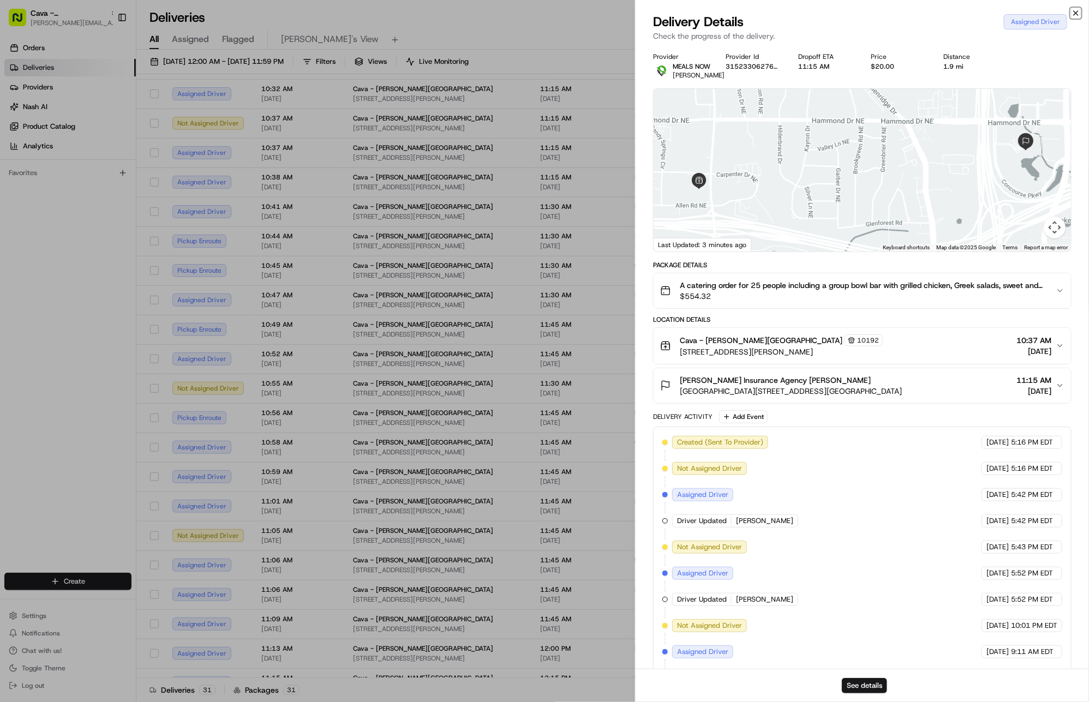
click at [1079, 16] on icon "button" at bounding box center [1076, 13] width 9 height 9
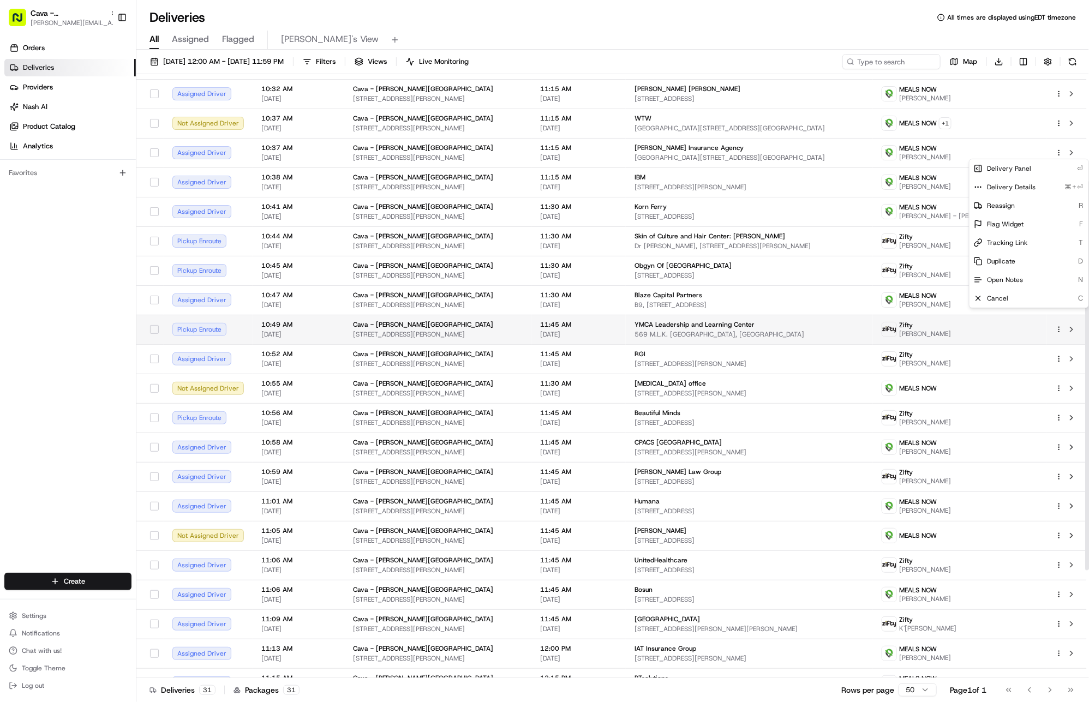
click at [1060, 333] on icon "button" at bounding box center [1059, 330] width 8 height 8
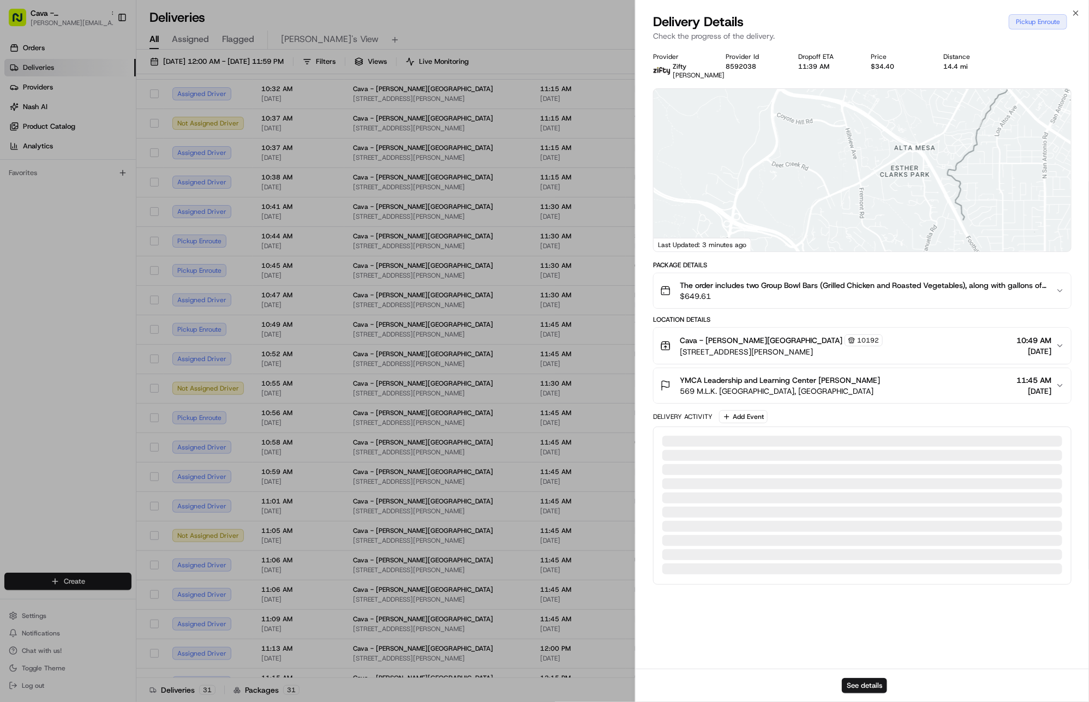
click at [1054, 350] on div "Cava - Sandy Springs 10192 5840 Roswell Rd, Sandy Springs, GA 30328, USA 10:49 …" at bounding box center [858, 346] width 396 height 23
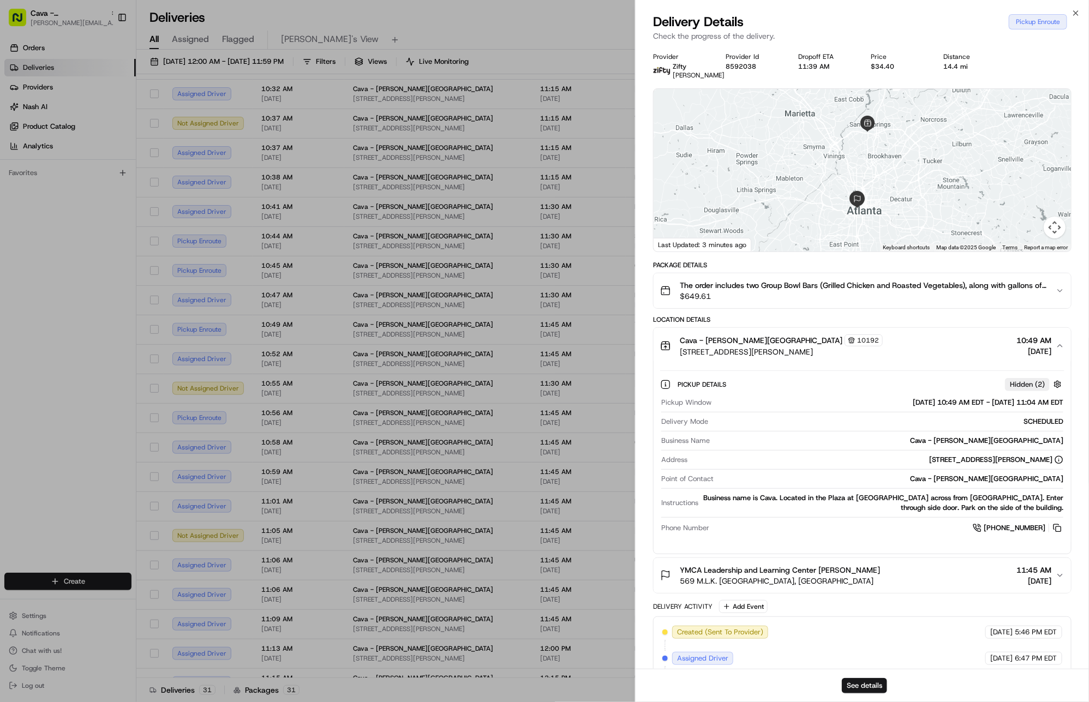
scroll to position [79, 0]
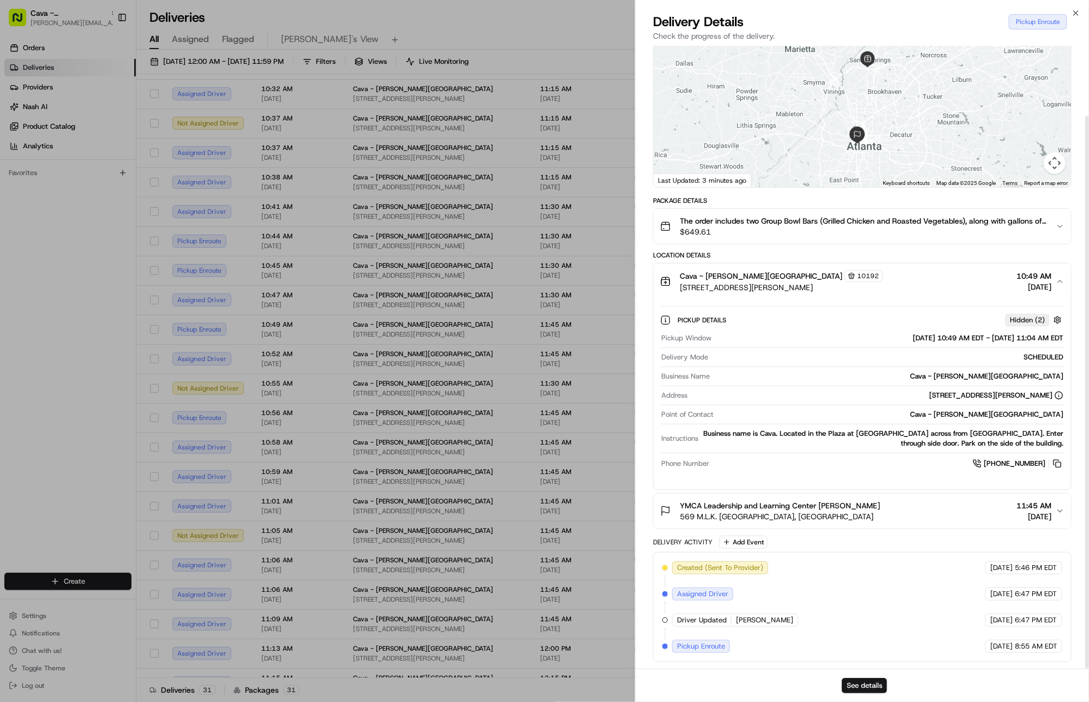
click at [953, 514] on div "YMCA Leadership and Learning Center Elle Knott 569 M.L.K. Jr Dr NW, Atlanta, GA…" at bounding box center [858, 511] width 396 height 22
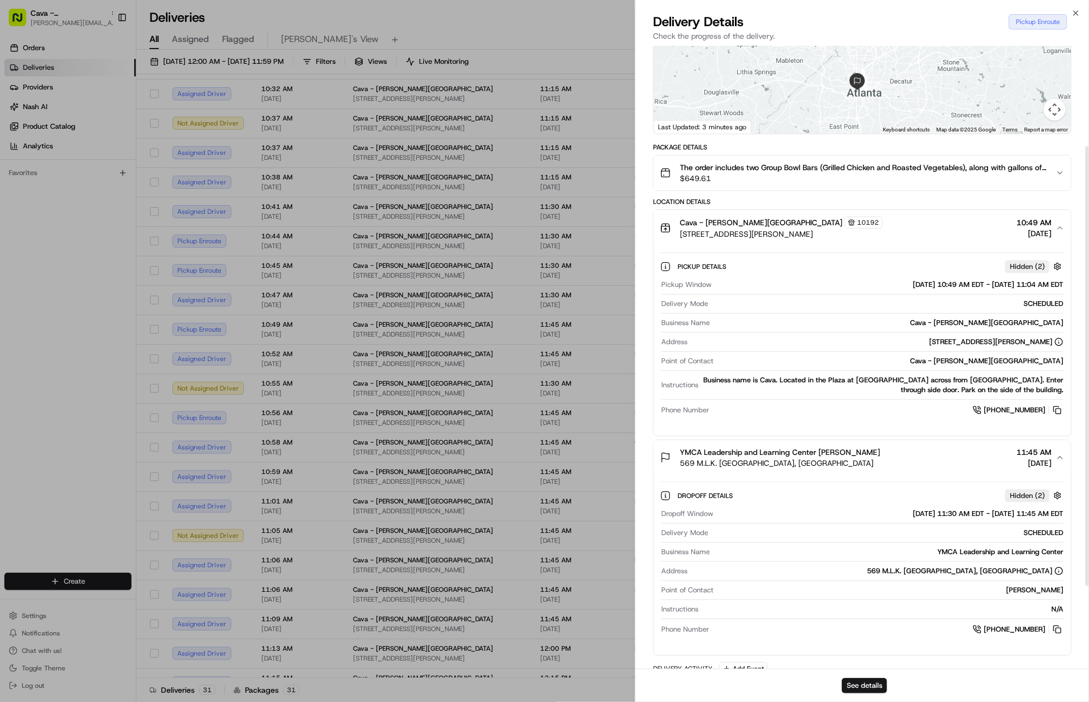
scroll to position [185, 0]
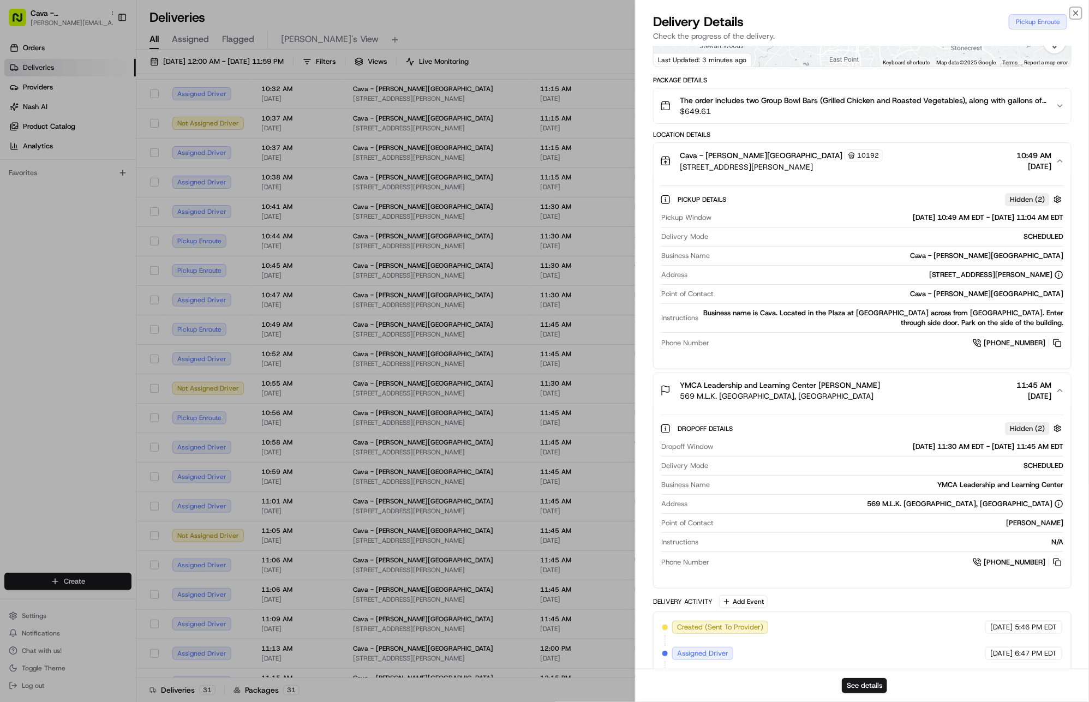
click at [1076, 15] on icon "button" at bounding box center [1076, 13] width 9 height 9
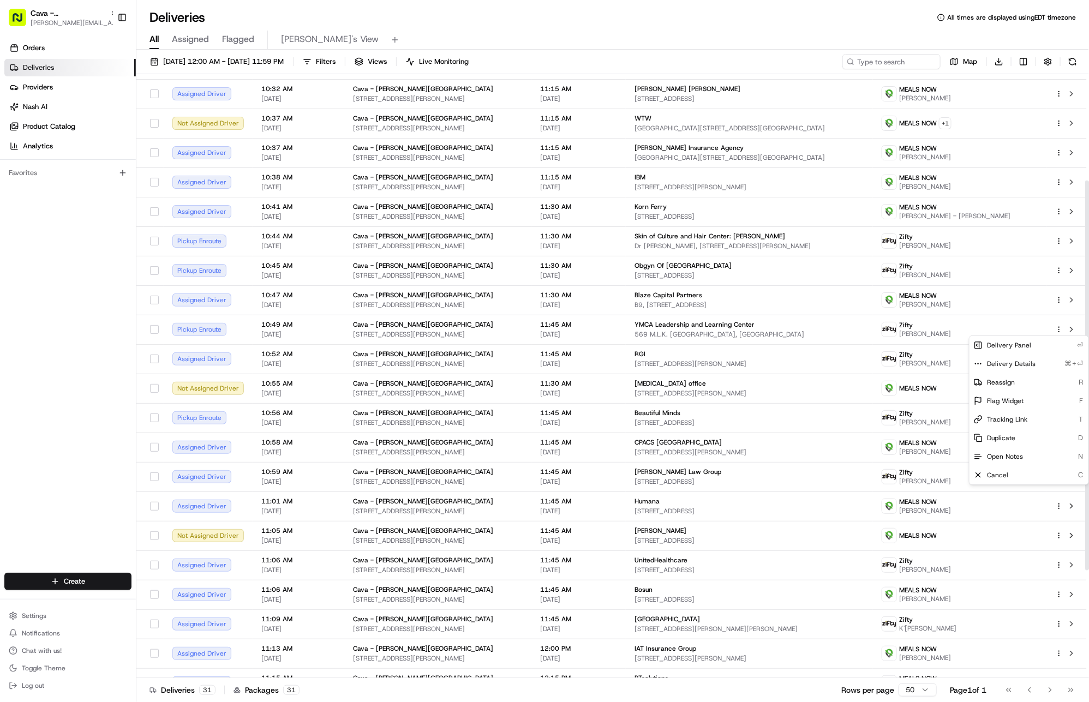
click at [906, 32] on div "All Assigned Flagged Gabby's View" at bounding box center [612, 40] width 953 height 19
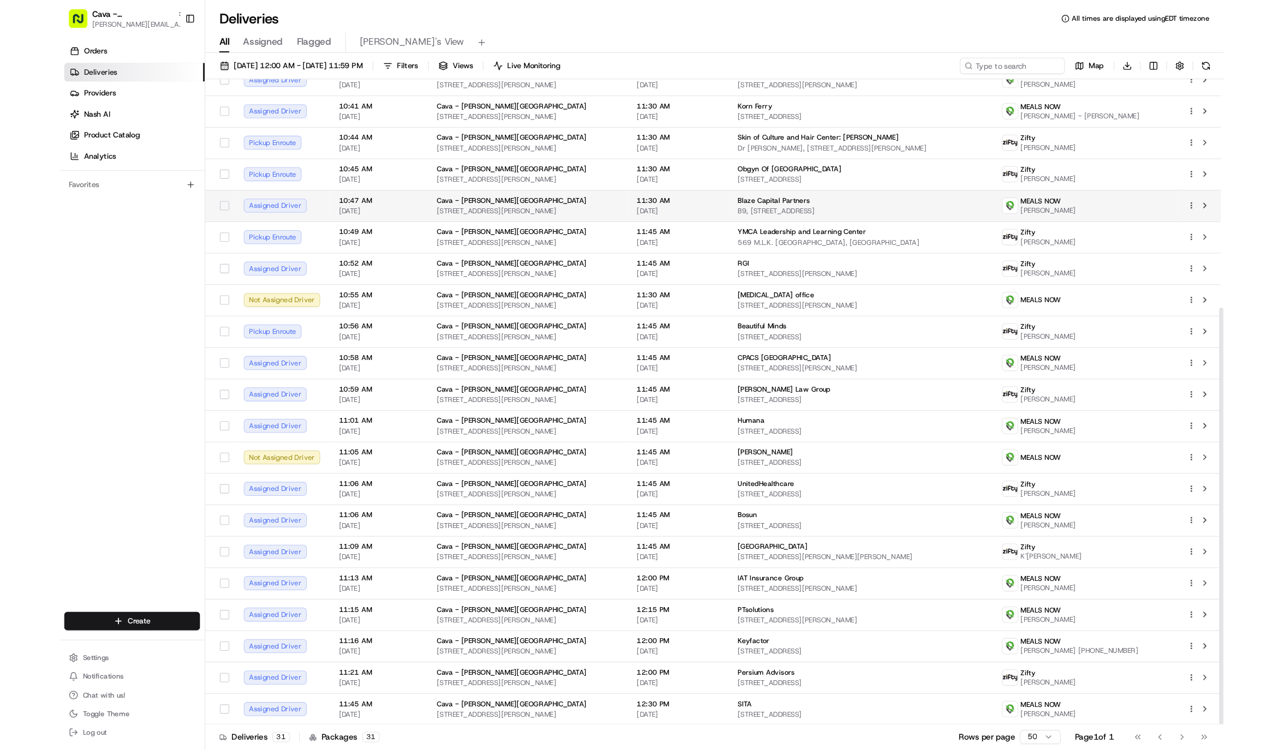
scroll to position [331, 0]
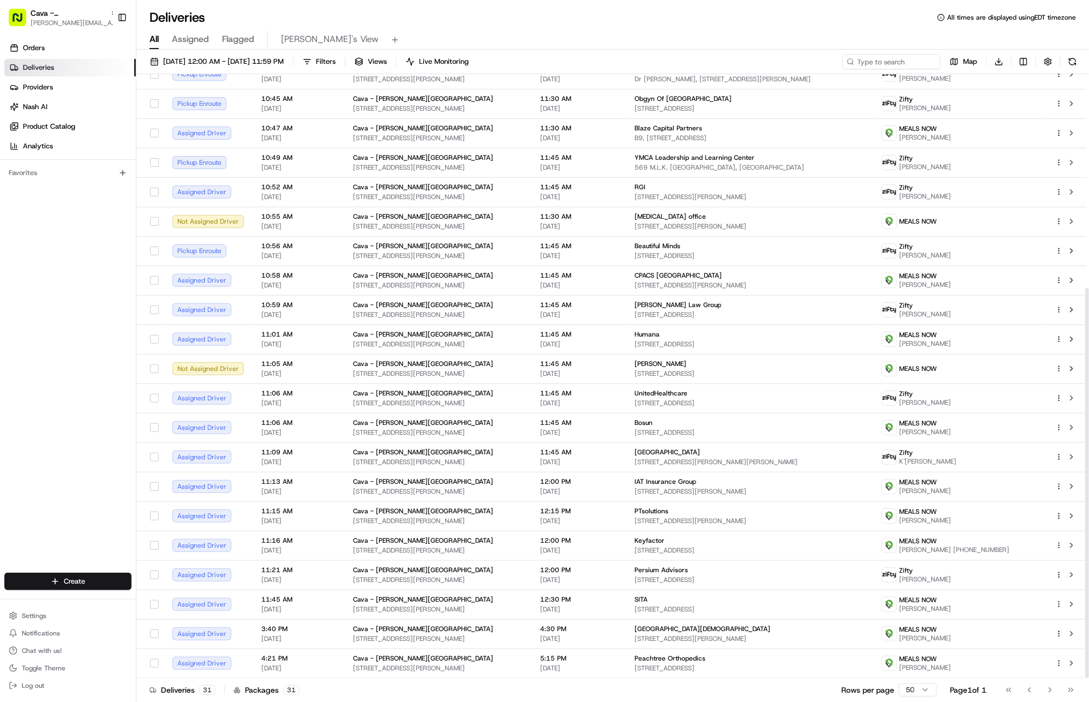
click at [1059, 337] on html "Cava - Sandy Springs gabrielle@usenash.com Toggle Sidebar Orders Deliveries Pro…" at bounding box center [544, 351] width 1089 height 702
click at [1054, 353] on div "Delivery Panel ⏎" at bounding box center [1029, 355] width 119 height 19
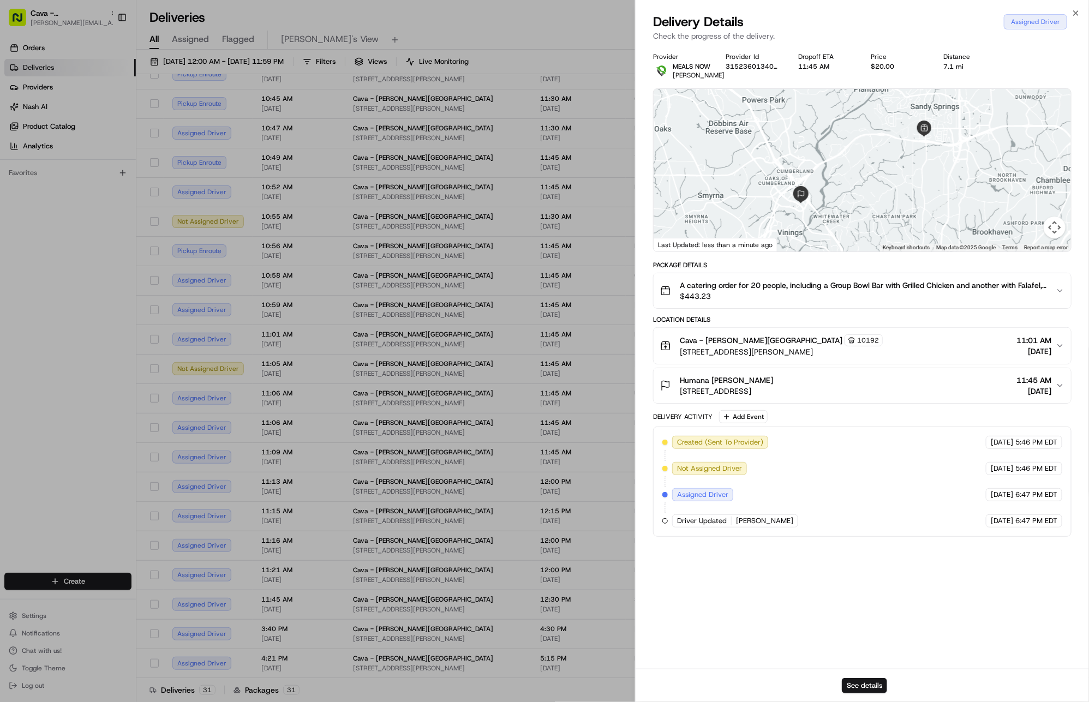
click at [985, 378] on div "Humana Doug Wright 3550 Riverwood Pkwy, Atlanta, GA 30339, USA 11:45 AM 08/20/2…" at bounding box center [858, 386] width 396 height 22
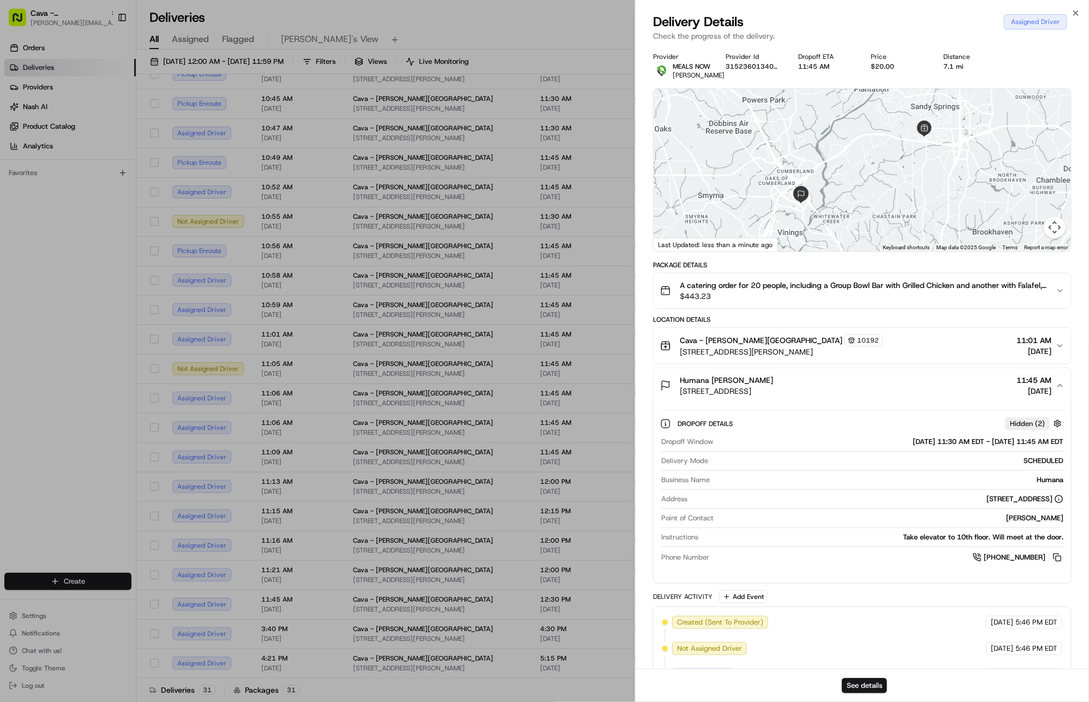
click at [985, 378] on div "Humana Doug Wright 3550 Riverwood Pkwy, Atlanta, GA 30339, USA 11:45 AM 08/20/2…" at bounding box center [858, 386] width 396 height 22
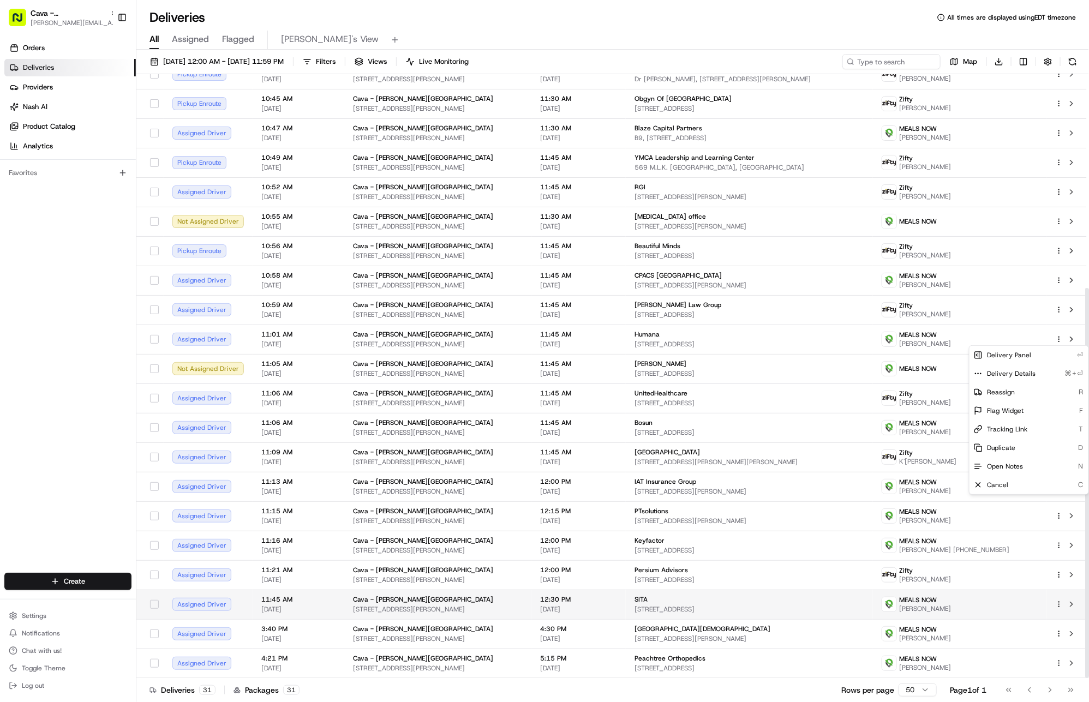
click at [1061, 604] on icon "button" at bounding box center [1059, 605] width 8 height 8
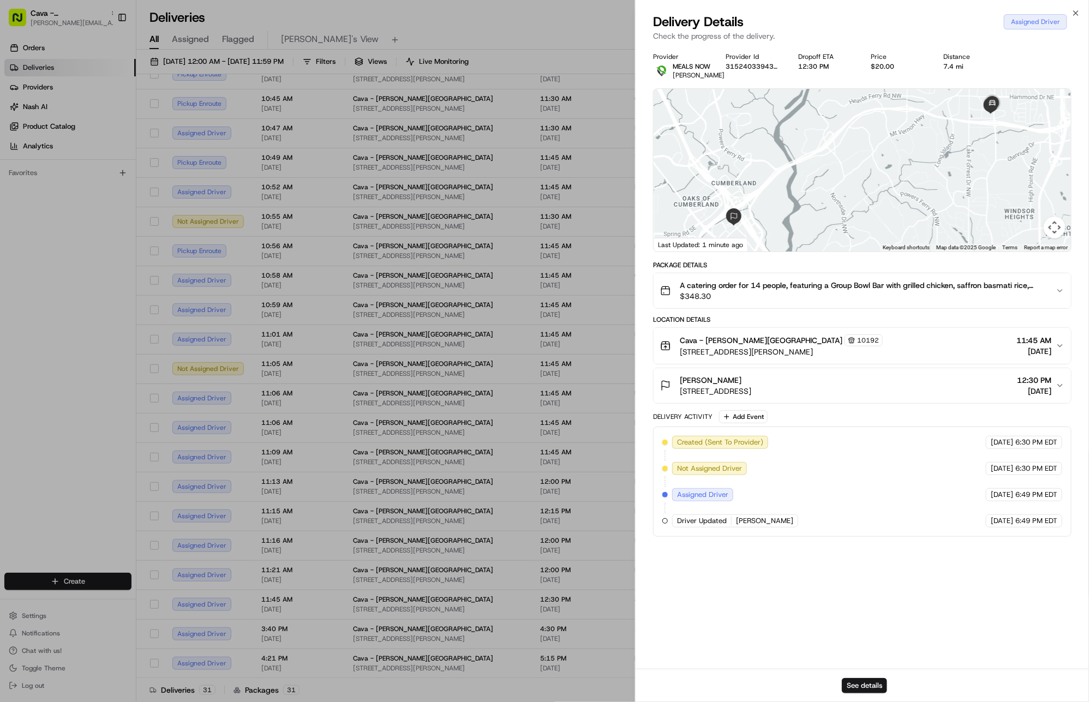
click at [979, 396] on div "SITA Suzanne Lambert 600 Galleria Pkwy SE suite 1000, Atlanta, GA 30339, USA 12…" at bounding box center [858, 386] width 396 height 22
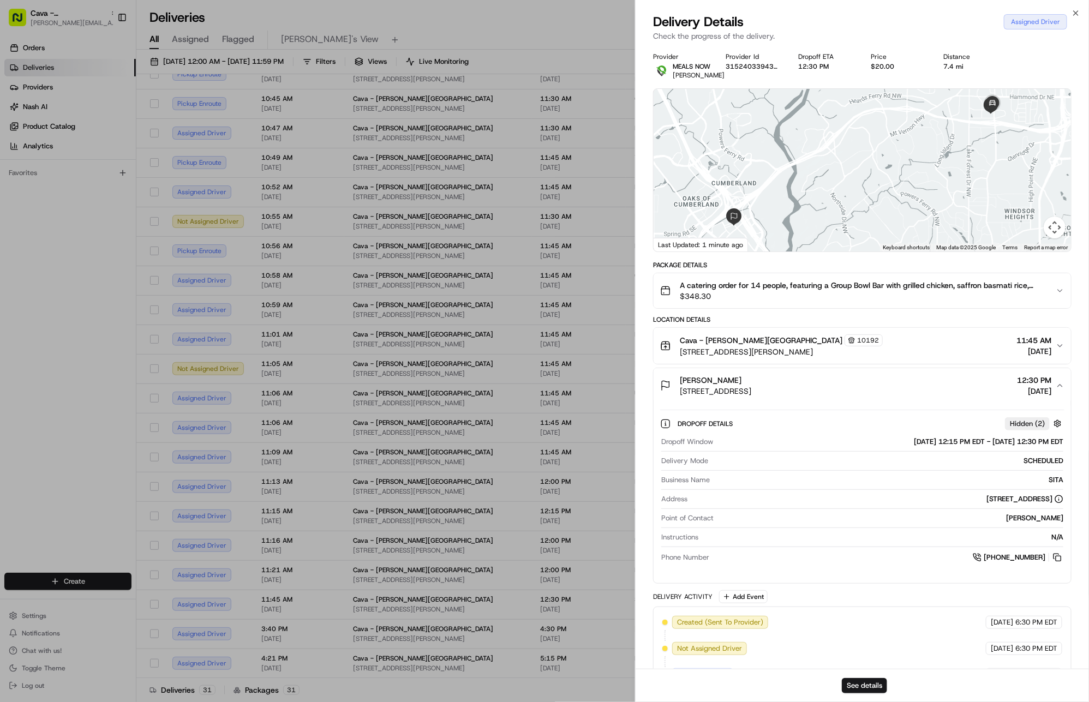
click at [979, 396] on div "SITA Suzanne Lambert 600 Galleria Pkwy SE suite 1000, Atlanta, GA 30339, USA 12…" at bounding box center [858, 386] width 396 height 22
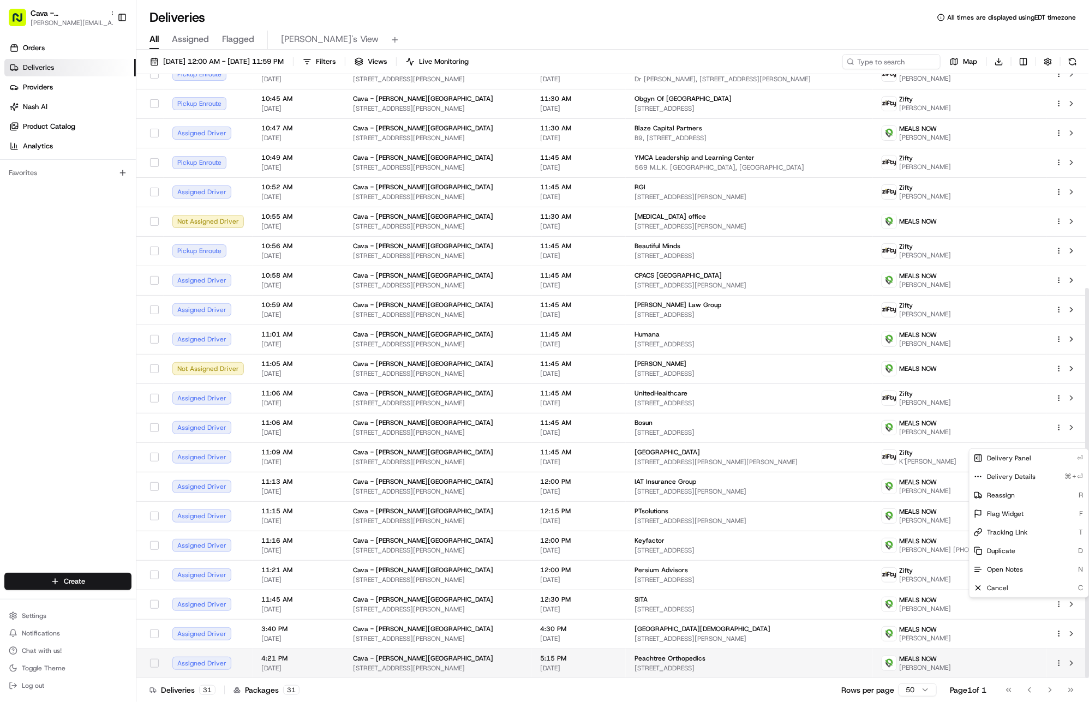
click at [1059, 664] on circle "button" at bounding box center [1059, 664] width 1 height 1
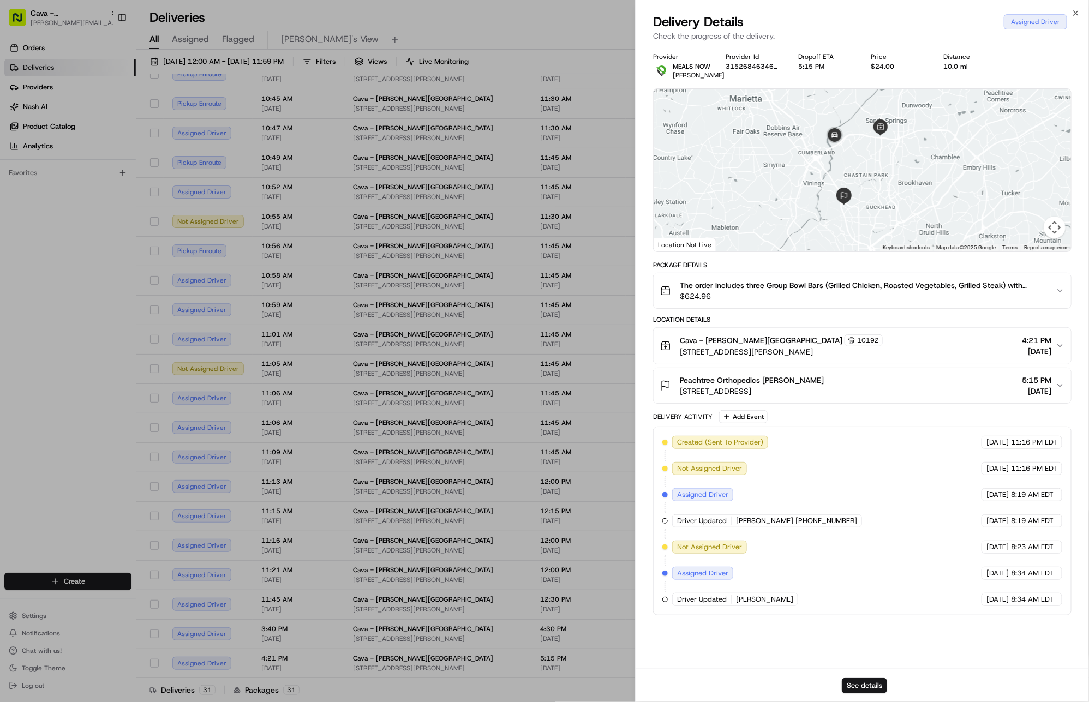
click at [963, 403] on button "Peachtree Orthopedics Marissa Todus 3200 Downwood Cir NW, Atlanta, GA 30327, US…" at bounding box center [862, 385] width 417 height 35
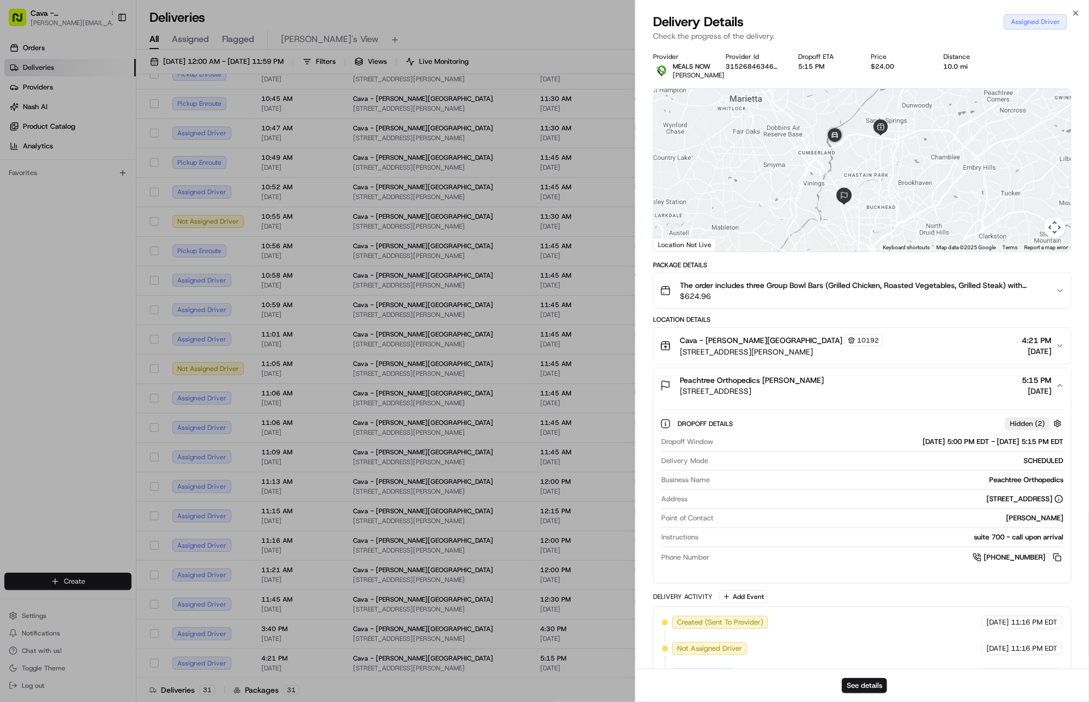
click at [963, 403] on button "Peachtree Orthopedics Marissa Todus 3200 Downwood Cir NW, Atlanta, GA 30327, US…" at bounding box center [862, 385] width 417 height 35
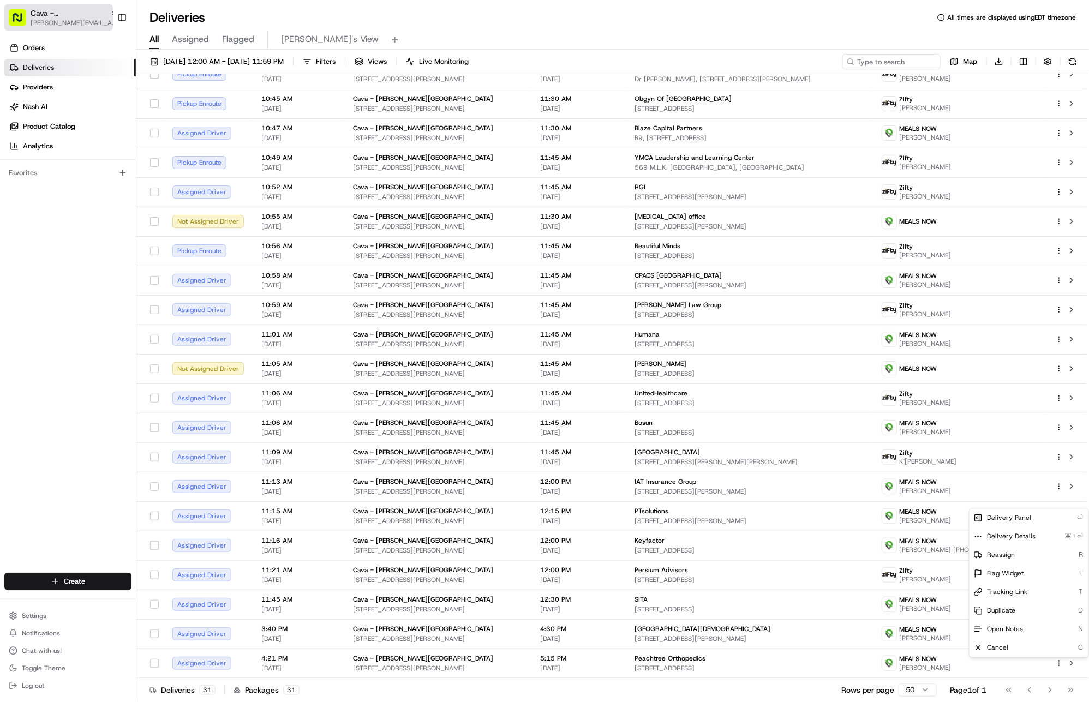
click at [46, 7] on button "Cava - Sandy Springs gabrielle@usenash.com" at bounding box center [58, 17] width 109 height 26
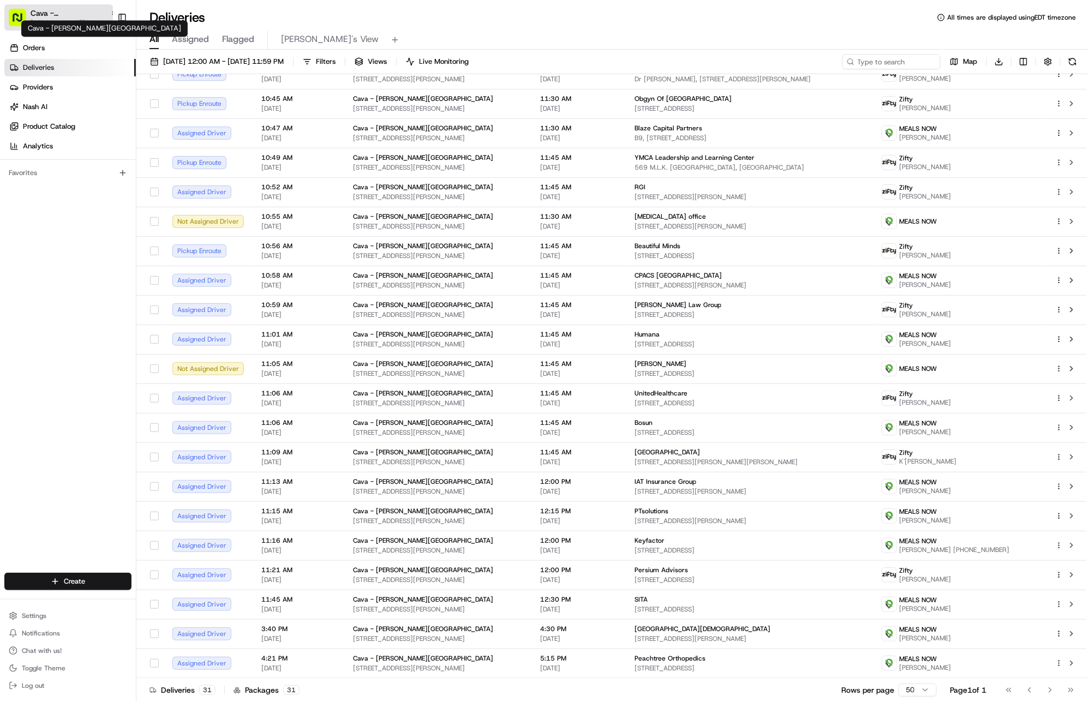
click at [46, 8] on span "Cava - Sandy Springs" at bounding box center [68, 13] width 75 height 11
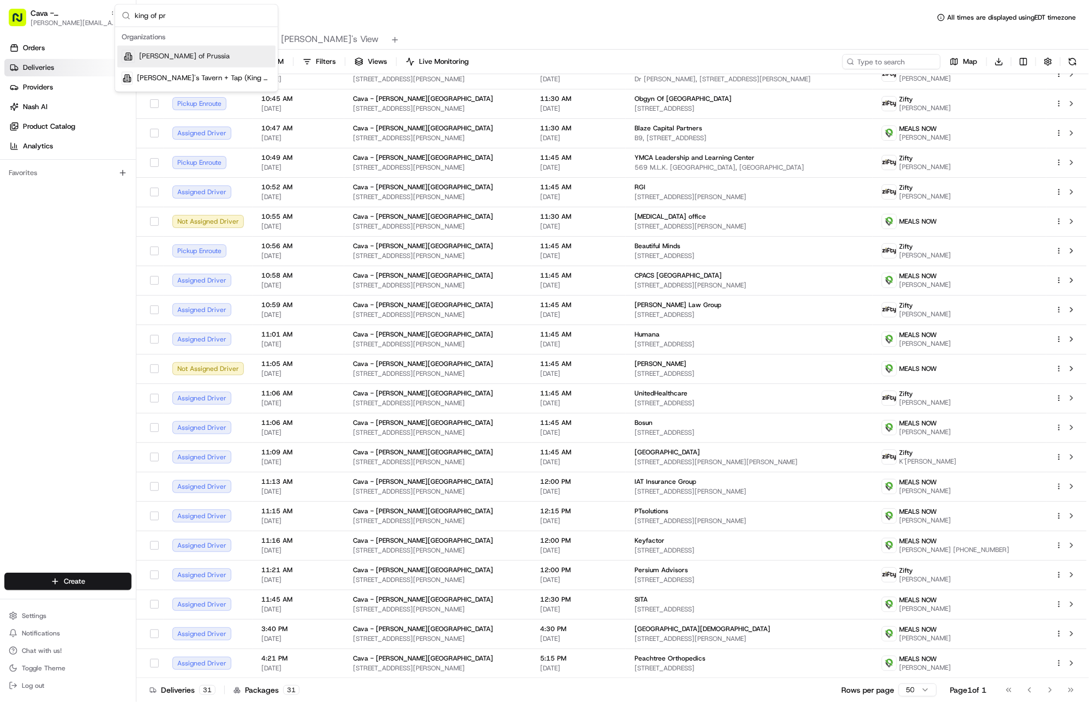
type input "king of pr"
click at [162, 57] on span "Cava - King of Prussia" at bounding box center [184, 57] width 91 height 10
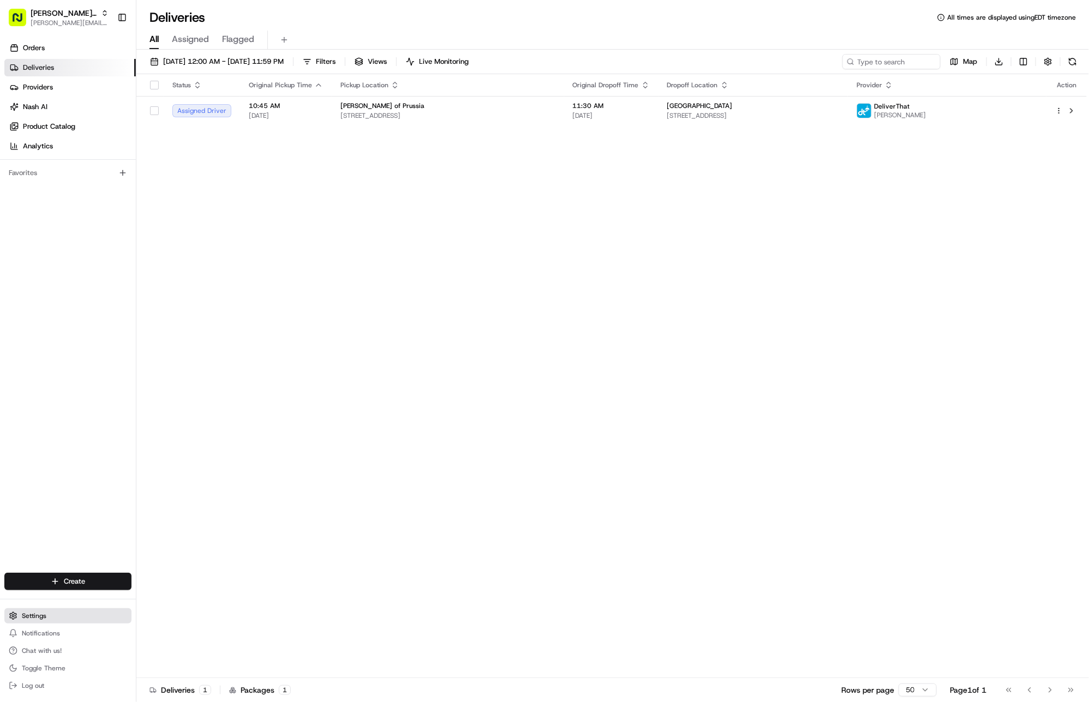
click at [58, 617] on button "Settings" at bounding box center [67, 616] width 127 height 15
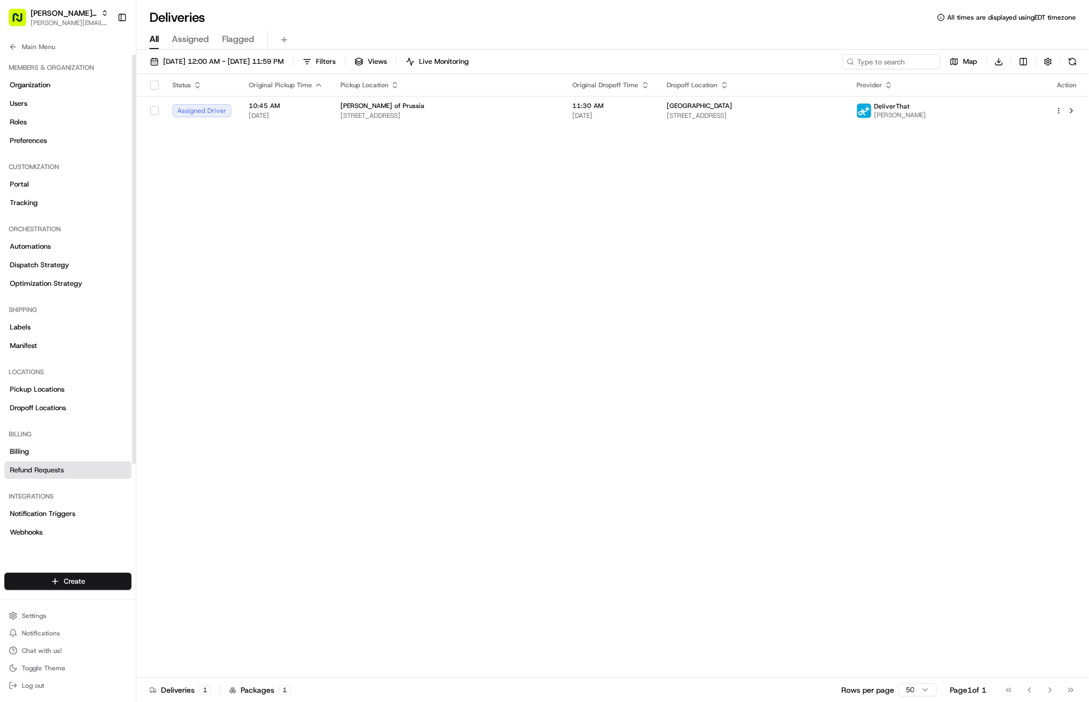
click at [53, 471] on span "Refund Requests" at bounding box center [37, 471] width 54 height 10
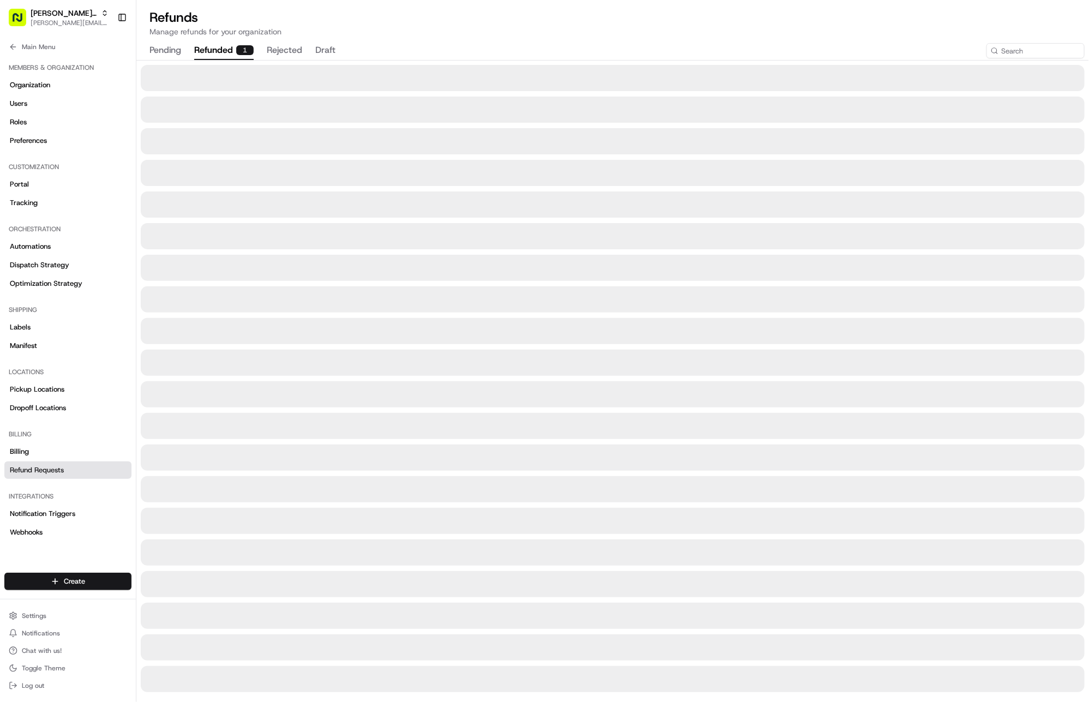
click at [216, 49] on button "refunded 1" at bounding box center [223, 50] width 59 height 19
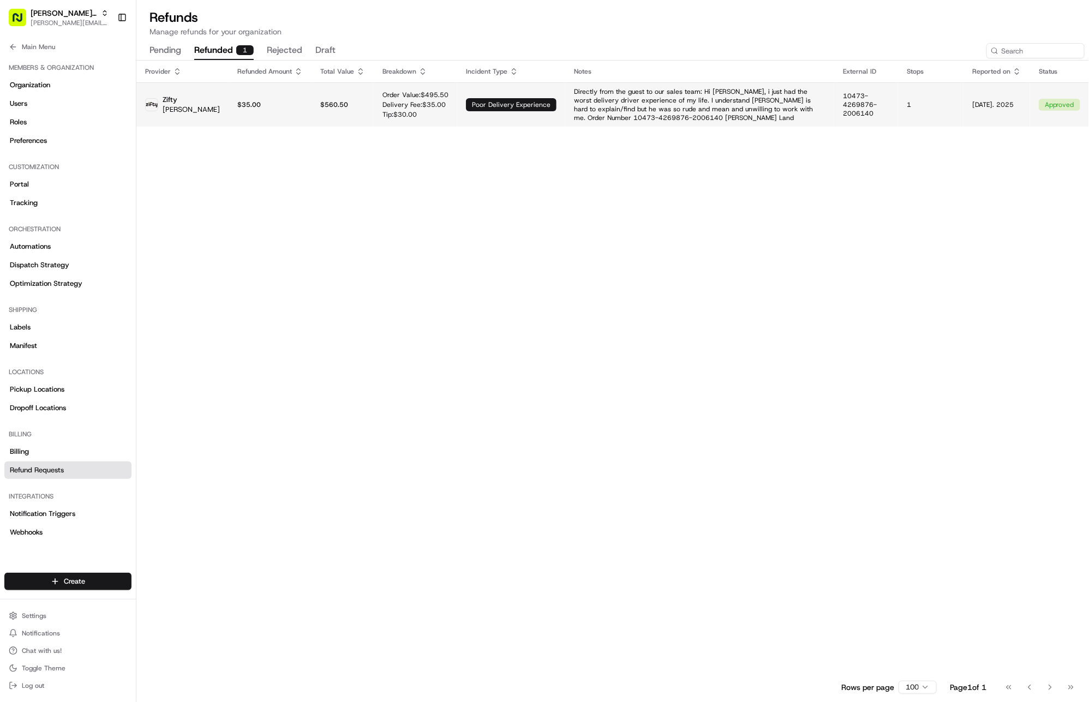
click at [631, 100] on p "Directly from the guest to our sales team: Hi Alan, i just had the worst delive…" at bounding box center [700, 104] width 252 height 35
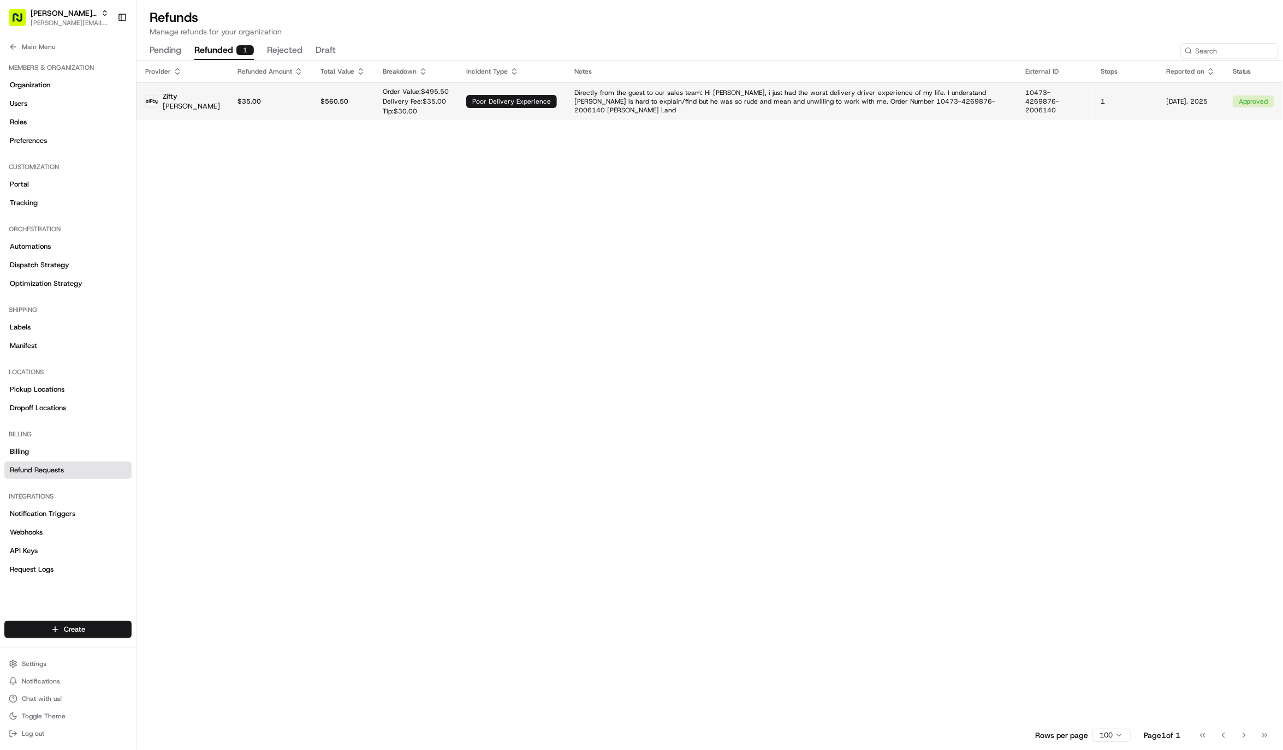
click at [862, 94] on p "Directly from the guest to our sales team: Hi Alan, i just had the worst delive…" at bounding box center [790, 101] width 433 height 26
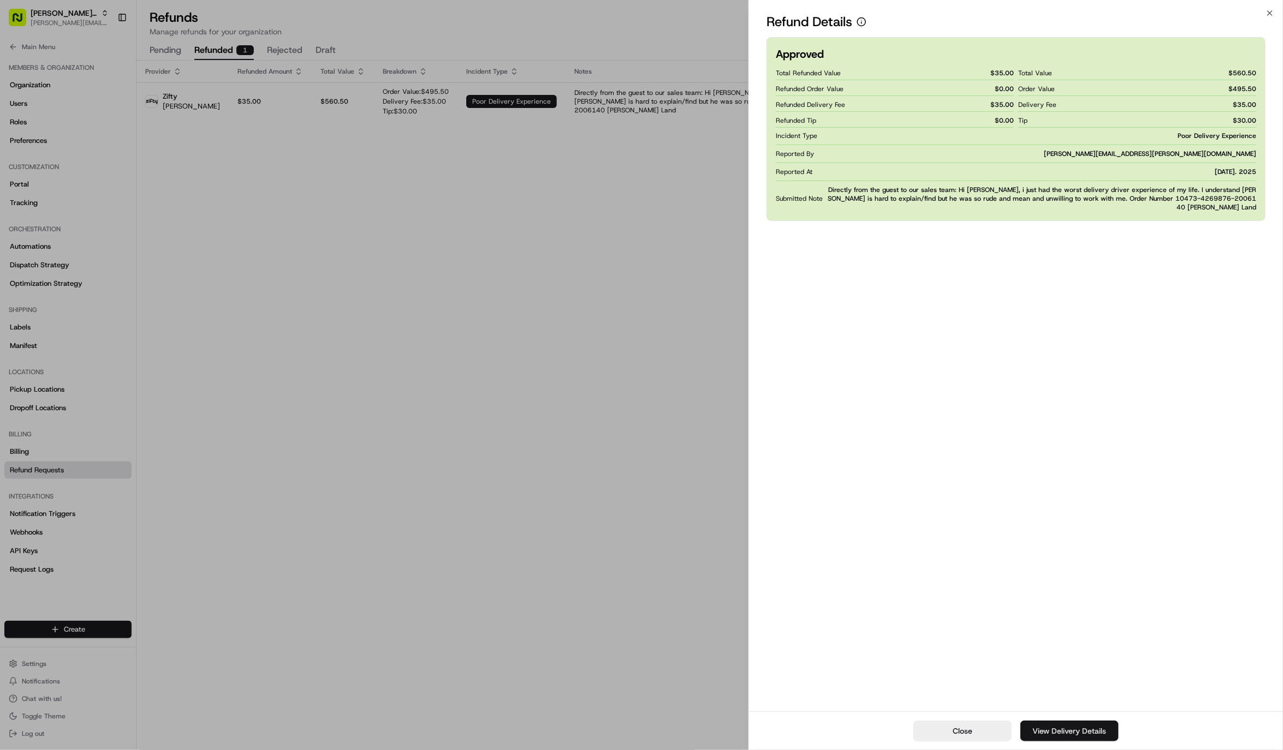
click at [1052, 702] on link "View Delivery Details" at bounding box center [1069, 731] width 98 height 21
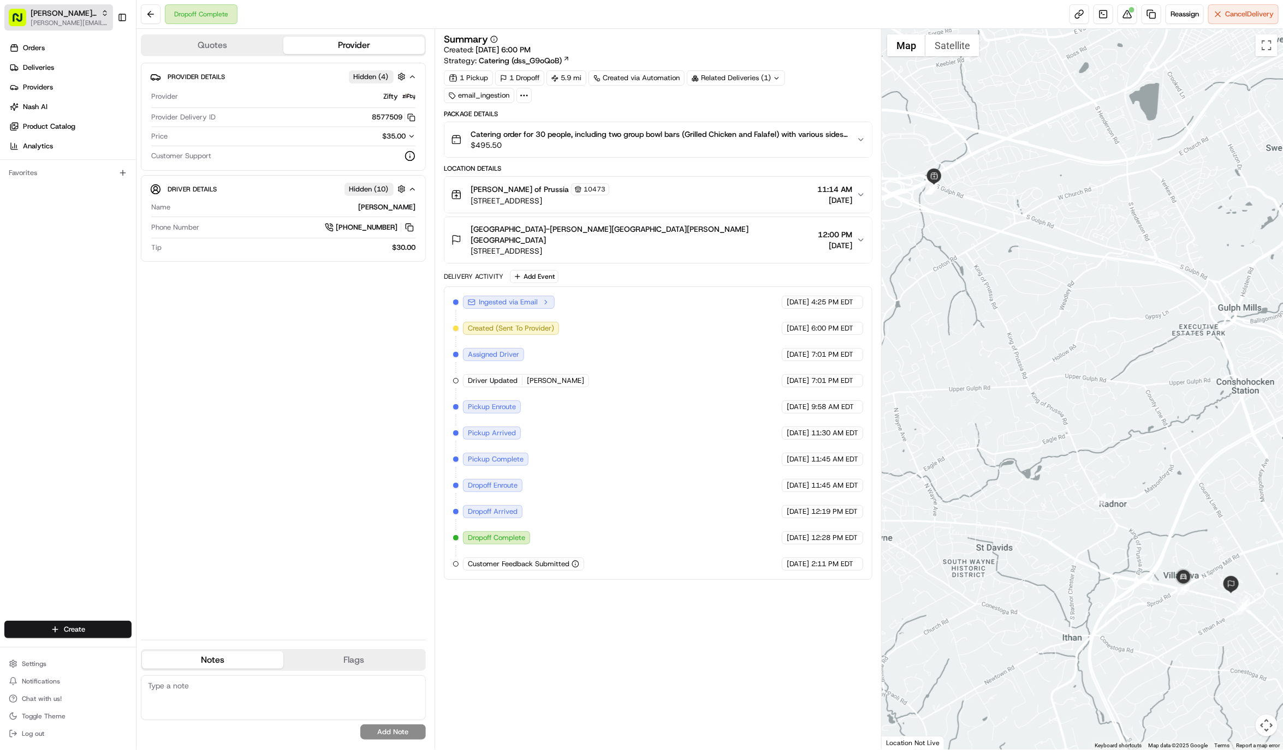
click at [35, 9] on span "Cava - King of Prussia" at bounding box center [64, 13] width 66 height 11
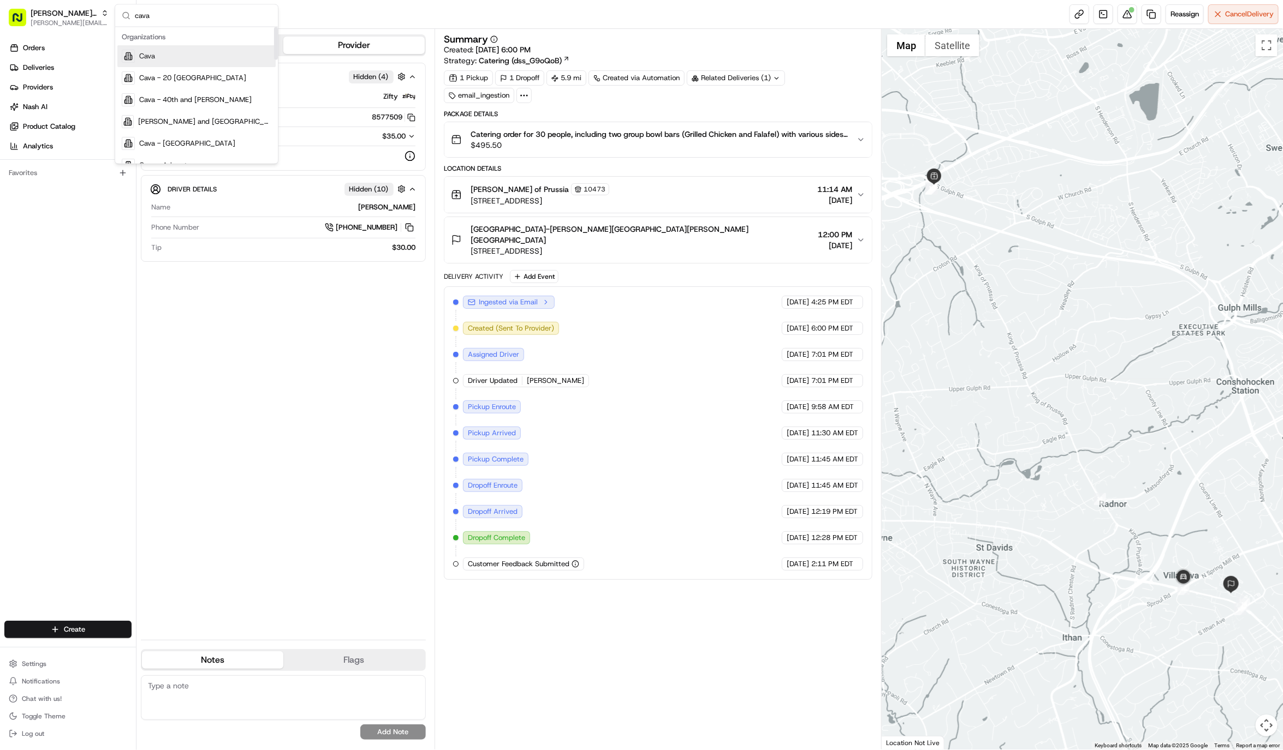
type input "cava"
click at [218, 53] on div "Cava" at bounding box center [196, 57] width 158 height 22
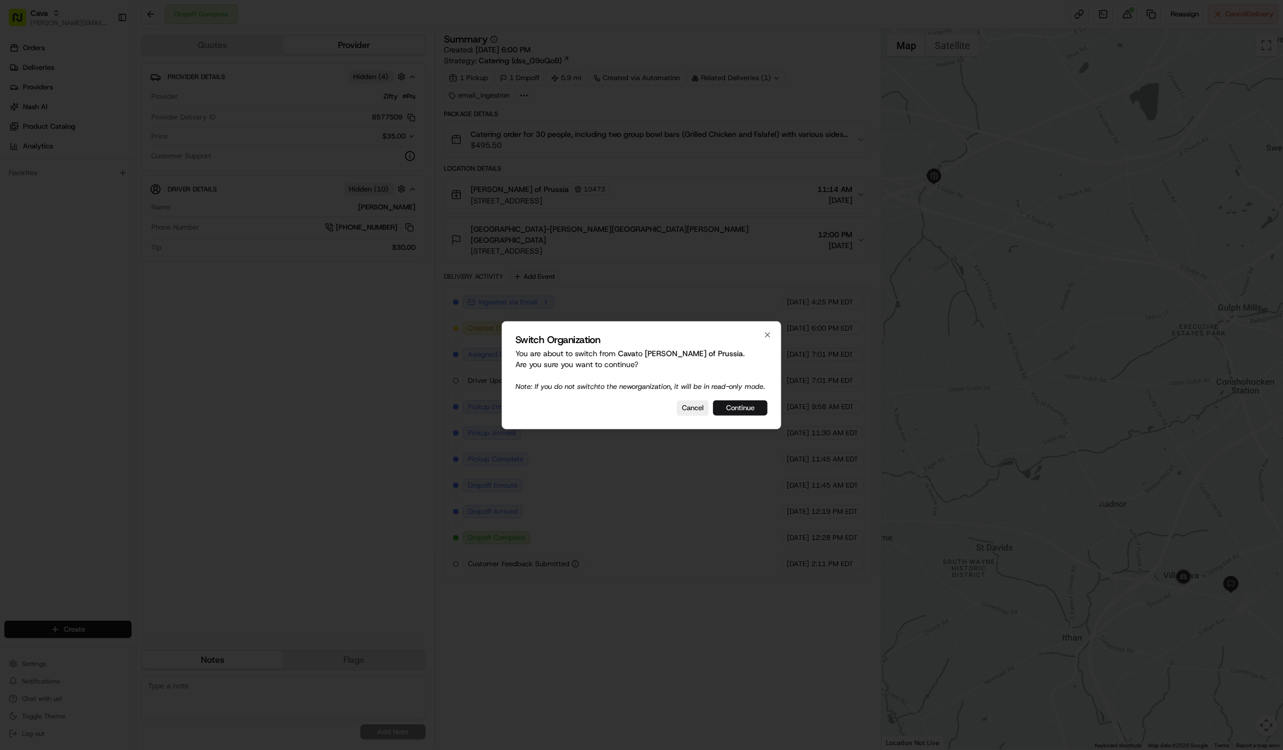
click at [747, 415] on button "Continue" at bounding box center [740, 408] width 55 height 15
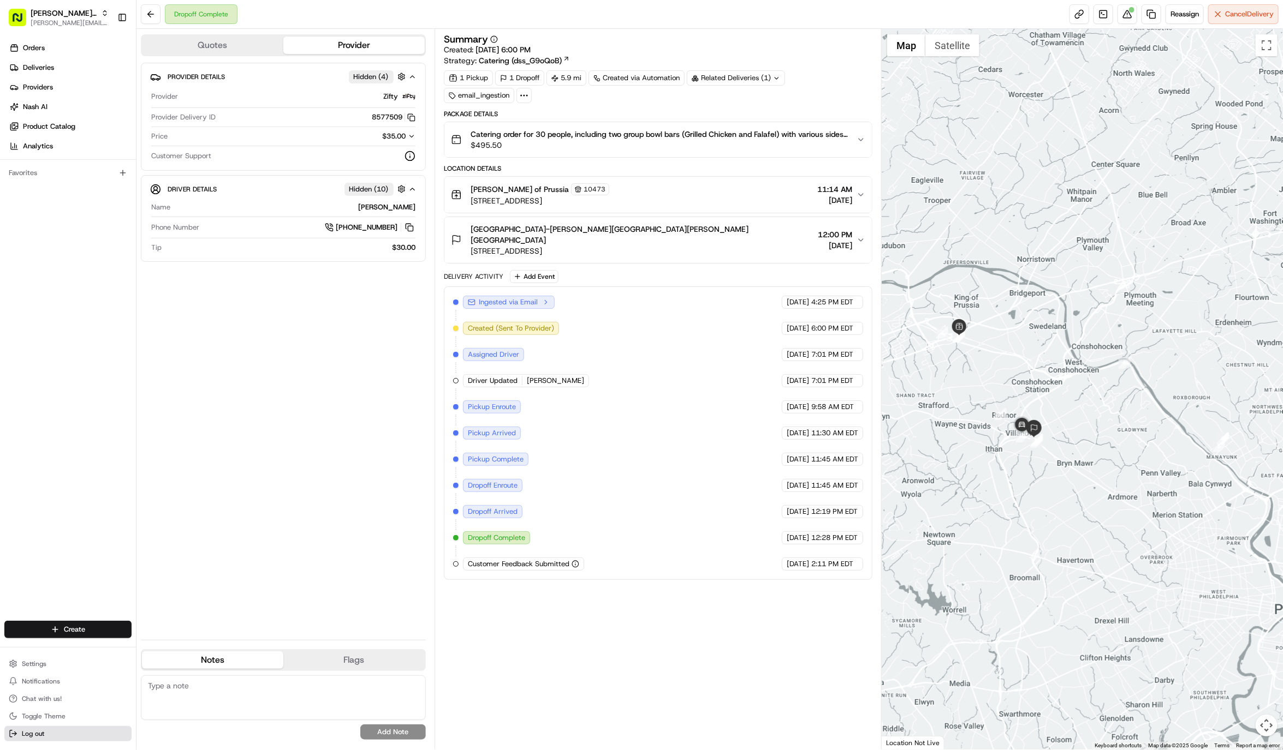
click at [58, 736] on button "Log out" at bounding box center [67, 733] width 127 height 15
